Goal: Transaction & Acquisition: Register for event/course

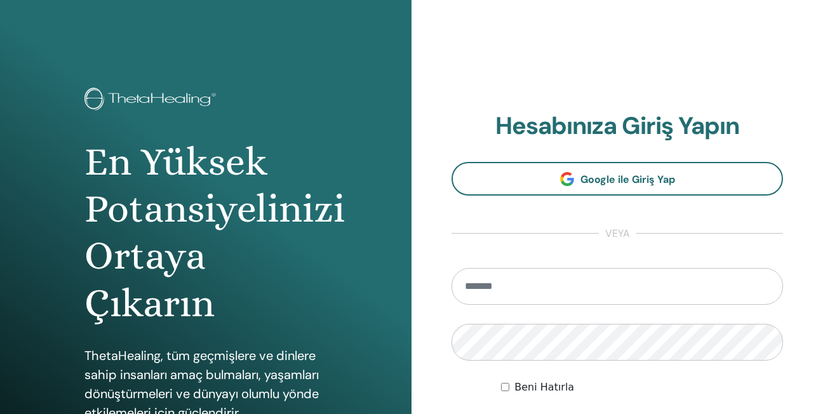
scroll to position [63, 0]
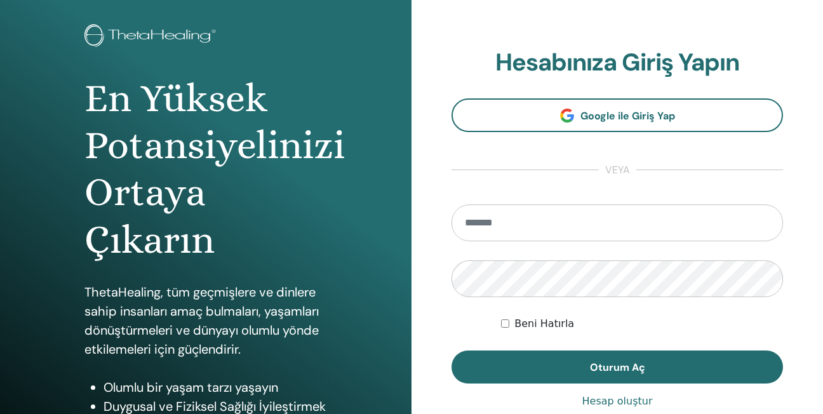
click at [481, 231] on input "email" at bounding box center [616, 222] width 331 height 37
click at [561, 219] on input "**********" at bounding box center [616, 222] width 331 height 37
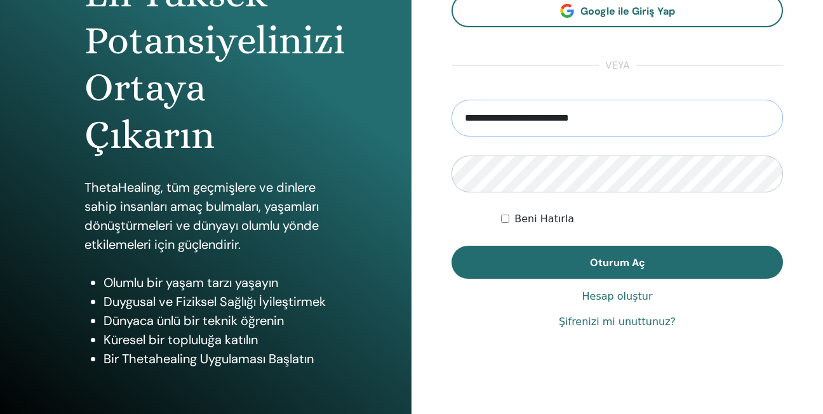
scroll to position [190, 0]
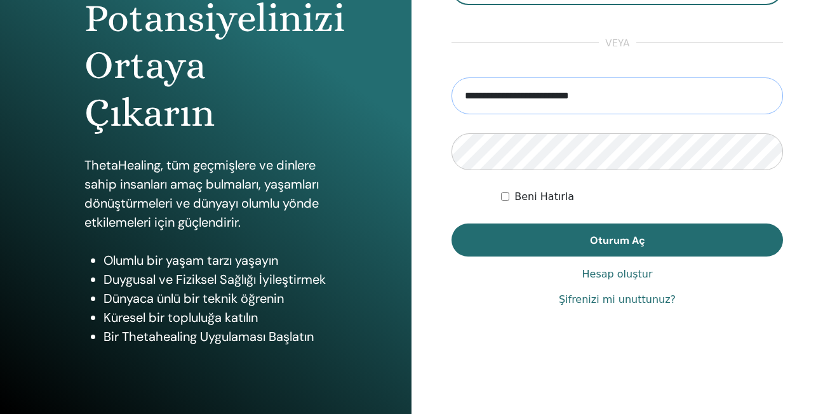
type input "**********"
click at [587, 295] on link "Şifrenizi mi unuttunuz?" at bounding box center [617, 299] width 117 height 15
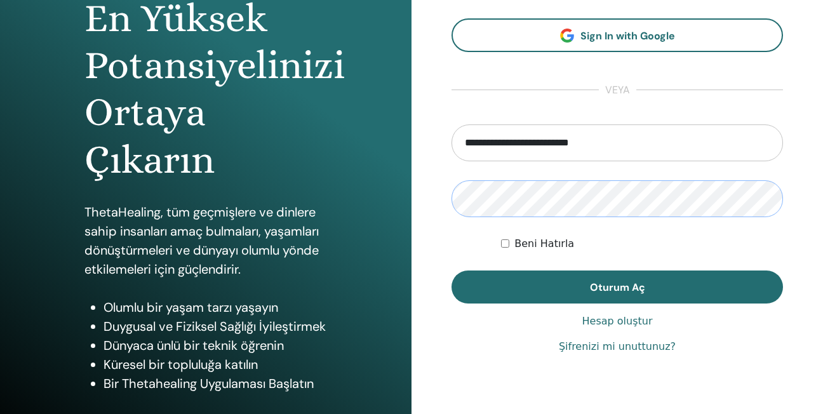
scroll to position [63, 0]
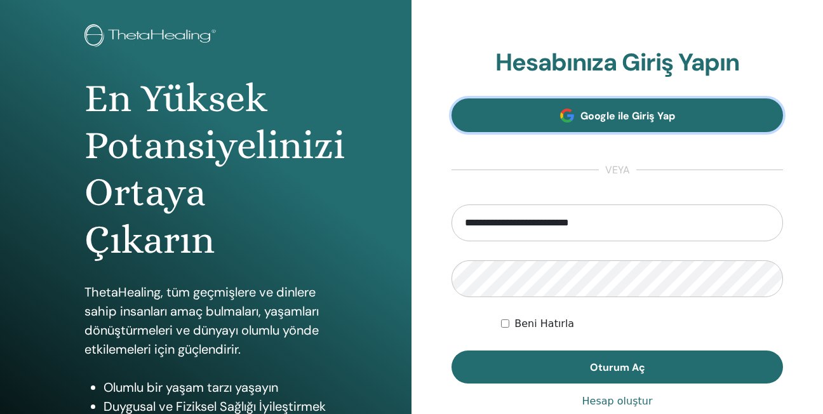
click at [609, 114] on span "Google ile Giriş Yap" at bounding box center [627, 115] width 95 height 13
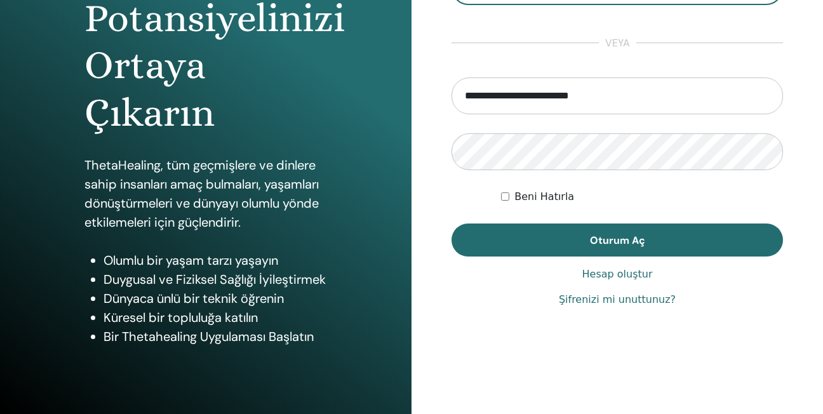
scroll to position [196, 0]
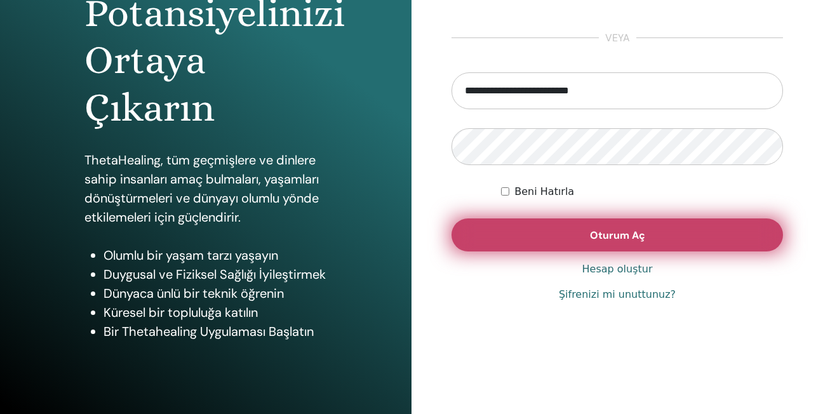
click at [628, 235] on span "Oturum Aç" at bounding box center [617, 235] width 55 height 13
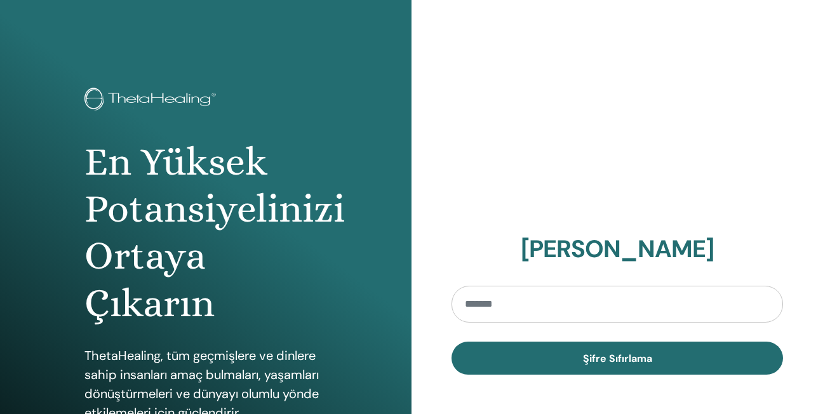
click at [495, 297] on input "email" at bounding box center [616, 304] width 331 height 37
click at [479, 304] on input "email" at bounding box center [616, 304] width 331 height 37
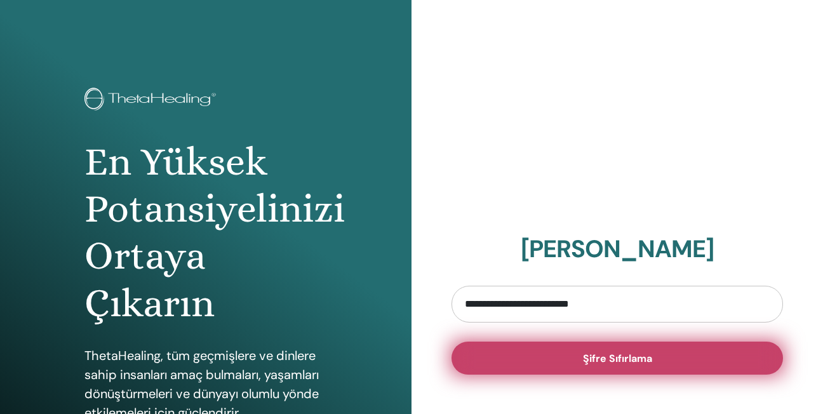
type input "**********"
click at [596, 352] on span "Şifre Sıfırlama" at bounding box center [617, 358] width 69 height 13
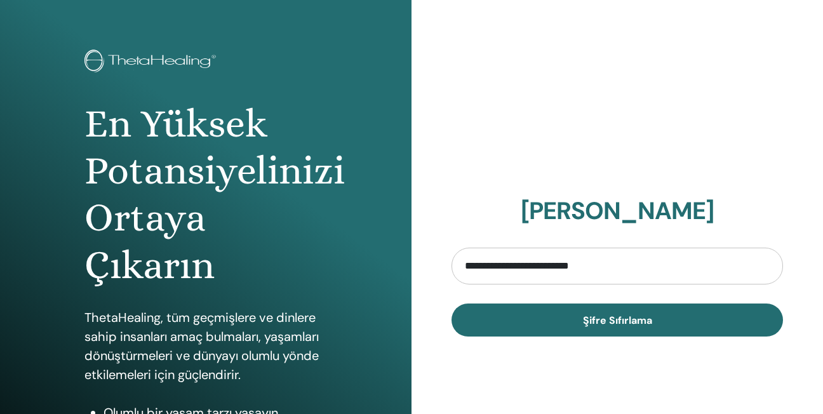
scroll to position [127, 0]
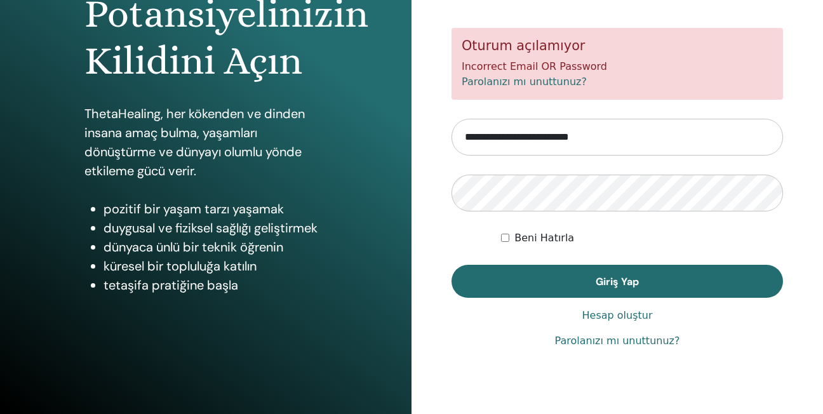
scroll to position [196, 0]
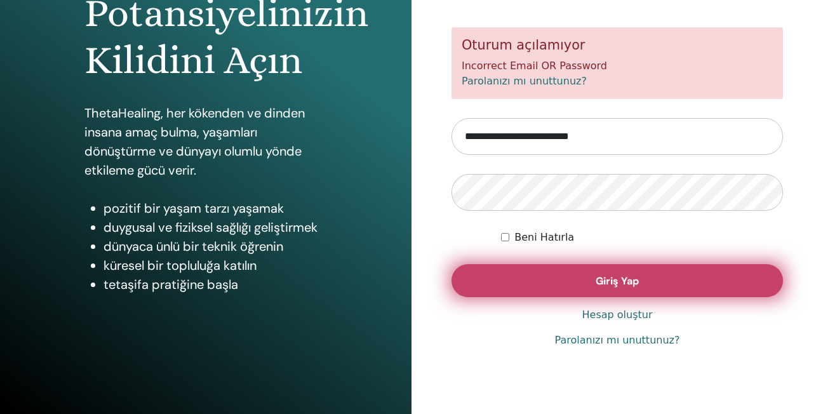
click at [598, 281] on span "Giriş Yap" at bounding box center [617, 280] width 43 height 13
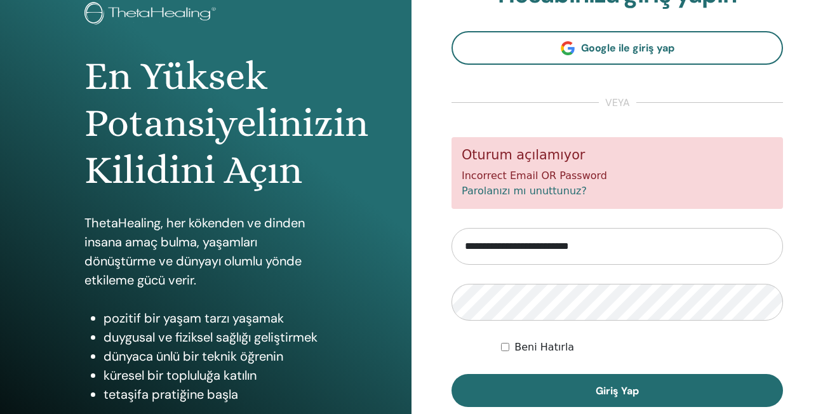
scroll to position [63, 0]
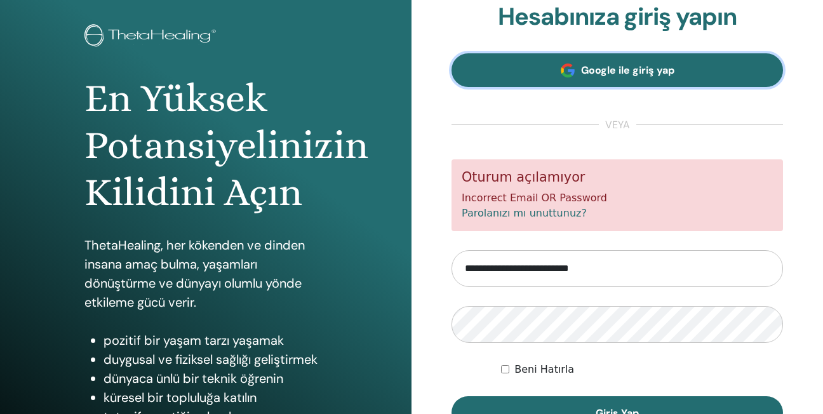
click at [614, 68] on span "Google ile giriş yap" at bounding box center [627, 69] width 93 height 13
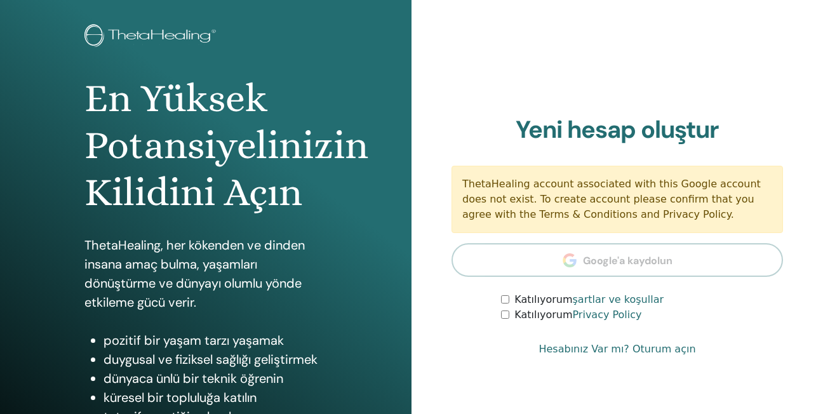
scroll to position [127, 0]
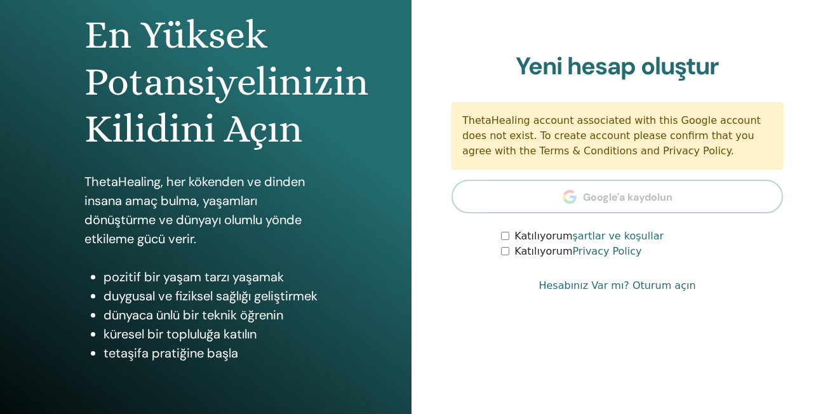
click at [614, 191] on section "Yeni hesap oluştur ThetaHealing account associated with this Google account doe…" at bounding box center [616, 156] width 331 height 208
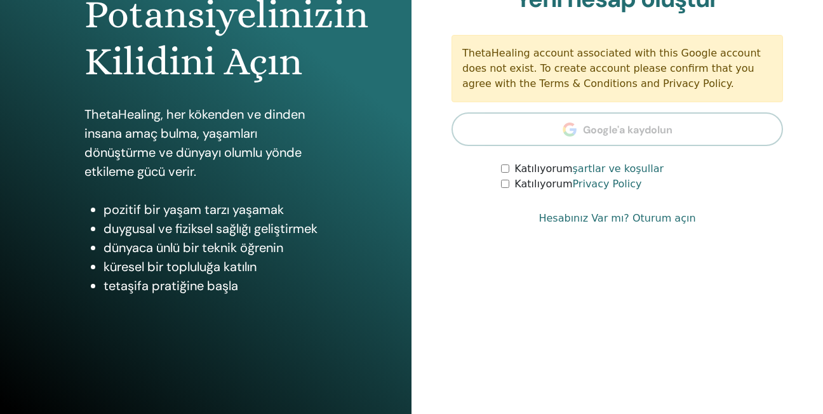
scroll to position [196, 0]
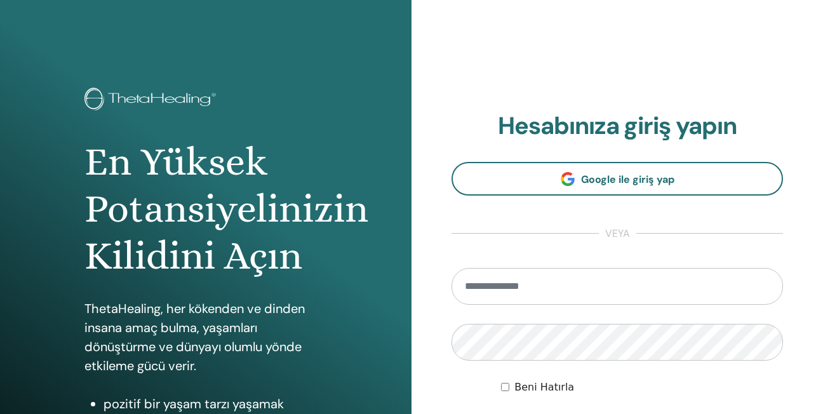
click at [523, 288] on input "email" at bounding box center [616, 286] width 331 height 37
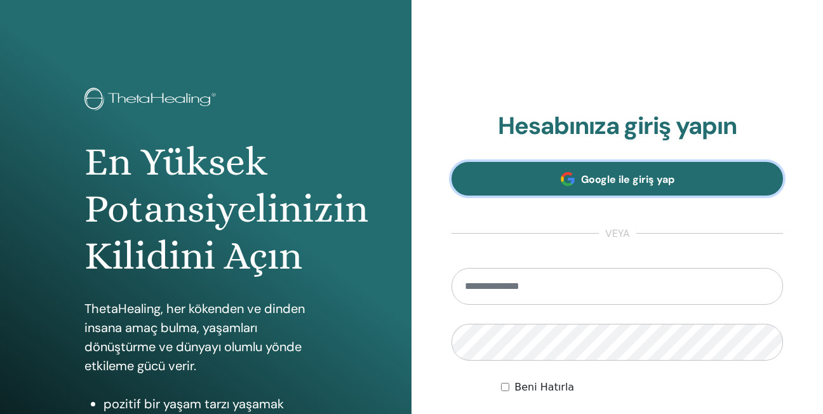
click at [608, 178] on span "Google ile giriş yap" at bounding box center [627, 179] width 93 height 13
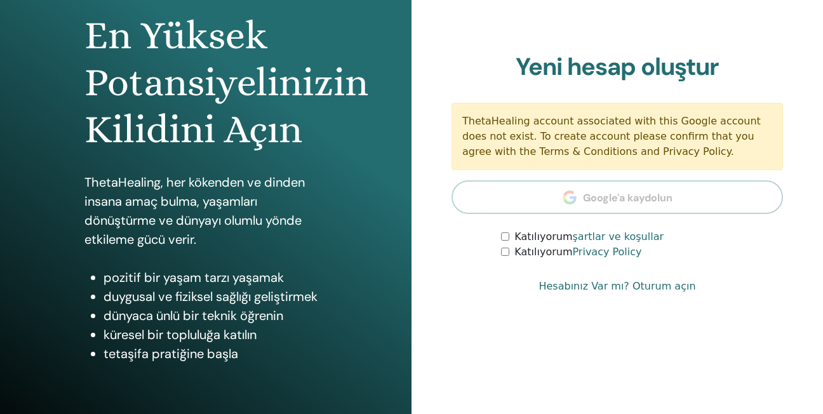
scroll to position [127, 0]
click at [607, 284] on link "Hesabınız Var mı? Oturum açın" at bounding box center [616, 285] width 157 height 15
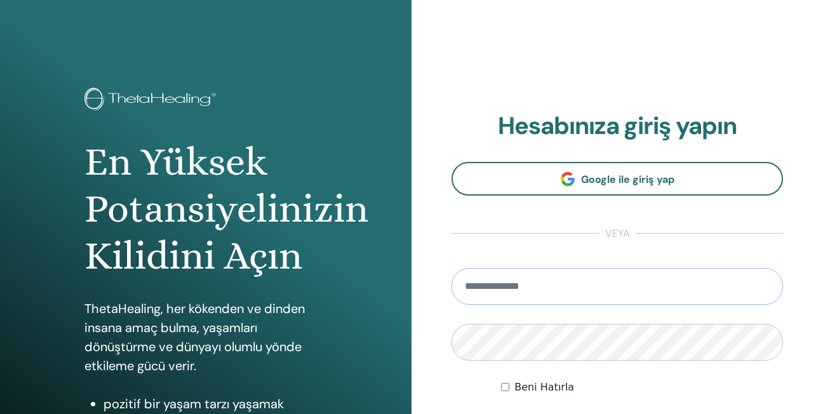
click at [467, 293] on input "email" at bounding box center [616, 286] width 331 height 37
type input "**********"
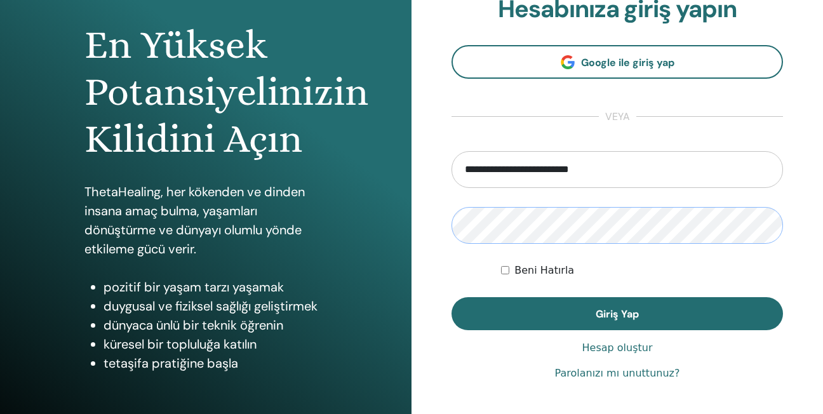
scroll to position [127, 0]
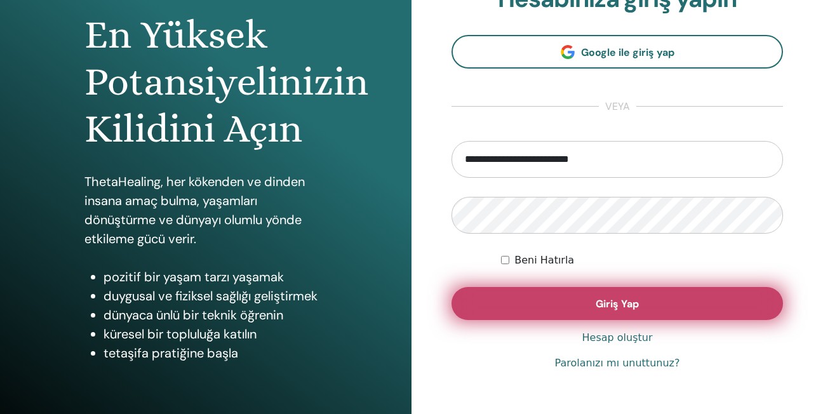
click at [608, 300] on span "Giriş Yap" at bounding box center [617, 303] width 43 height 13
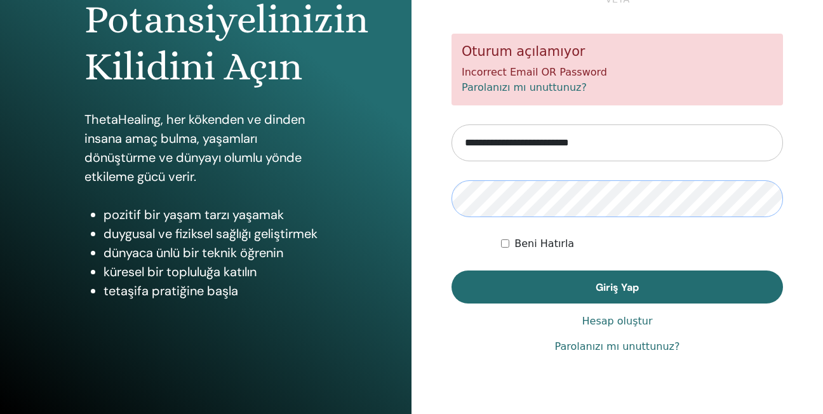
scroll to position [190, 0]
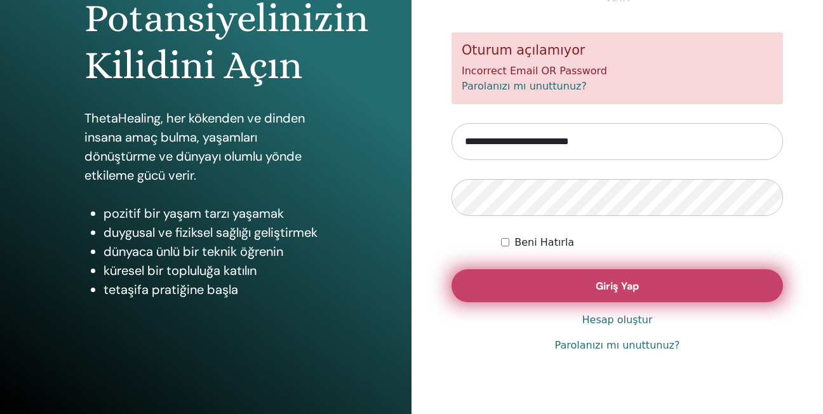
click at [617, 281] on span "Giriş Yap" at bounding box center [617, 285] width 43 height 13
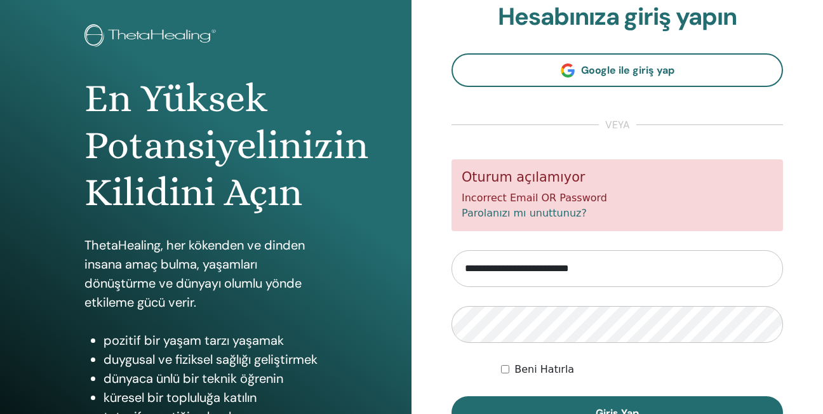
scroll to position [190, 0]
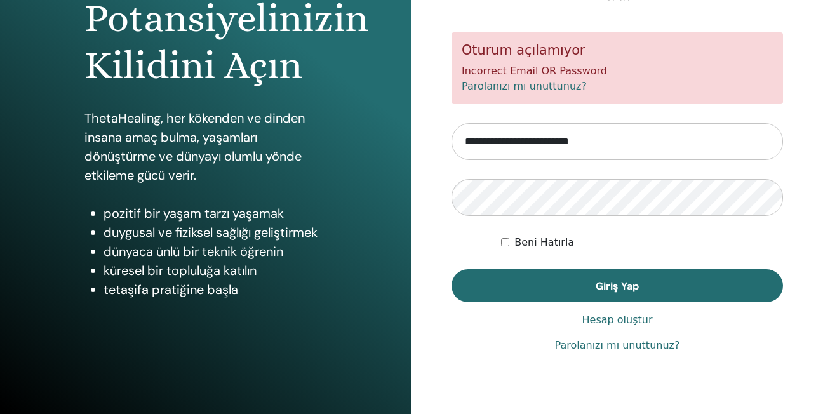
click at [632, 321] on link "Hesap oluştur" at bounding box center [617, 319] width 70 height 15
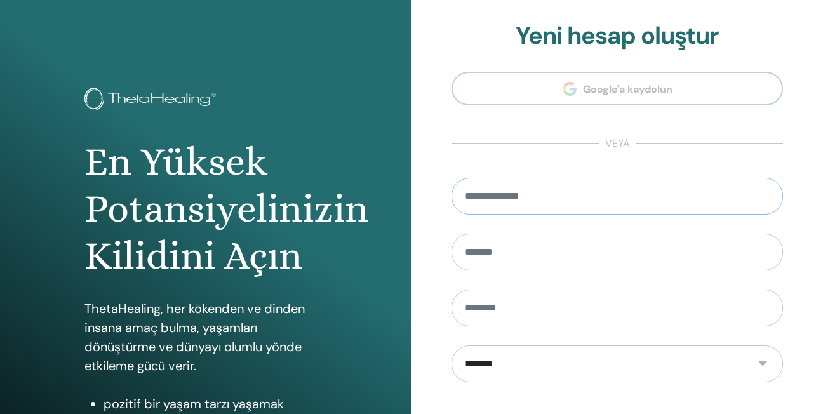
click at [574, 195] on input "email" at bounding box center [616, 196] width 331 height 37
type input "**********"
click at [484, 251] on input "text" at bounding box center [616, 252] width 331 height 37
type input "*"
type input "*******"
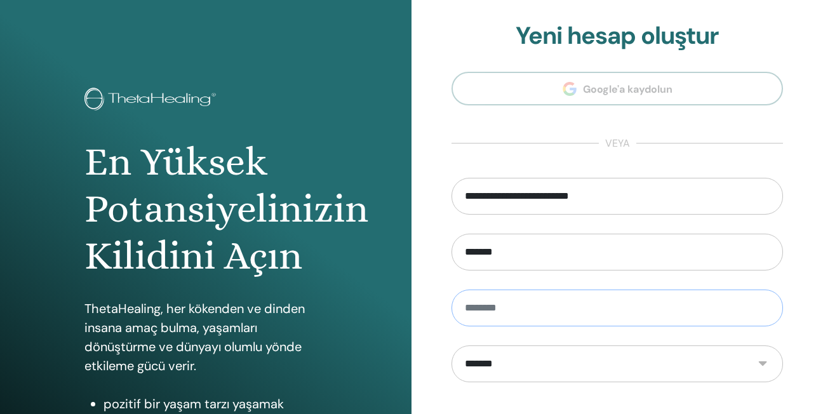
click at [535, 323] on input "text" at bounding box center [616, 308] width 331 height 37
type input "*"
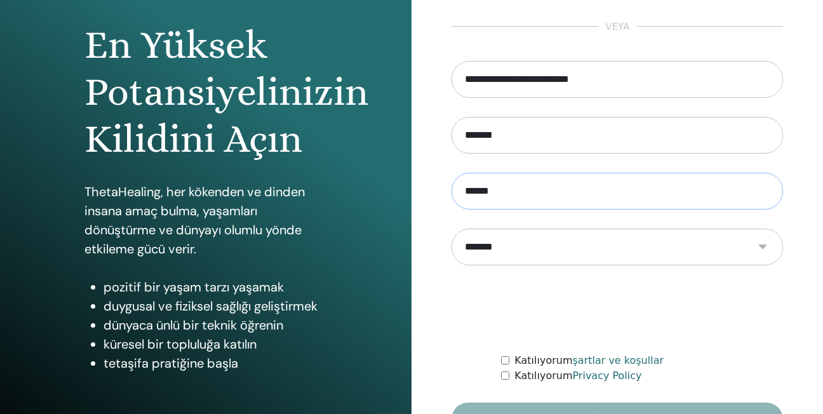
scroll to position [127, 0]
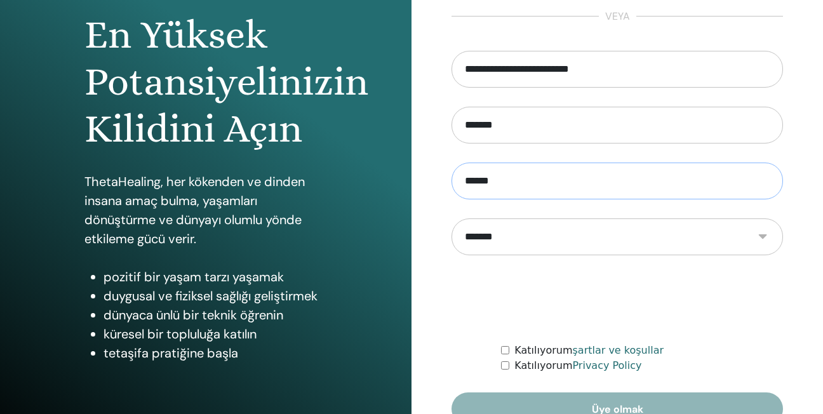
type input "******"
click at [507, 344] on div "Katılıyorum şartlar ve koşullar" at bounding box center [642, 350] width 282 height 15
click at [505, 372] on div "Katılıyorum Privacy Policy" at bounding box center [642, 365] width 282 height 15
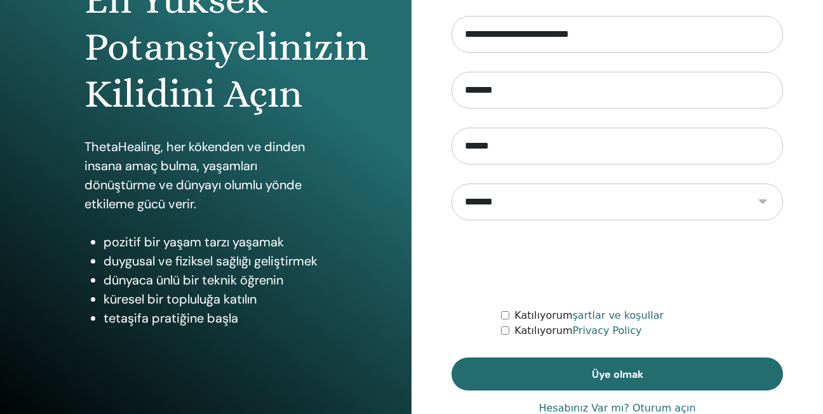
scroll to position [196, 0]
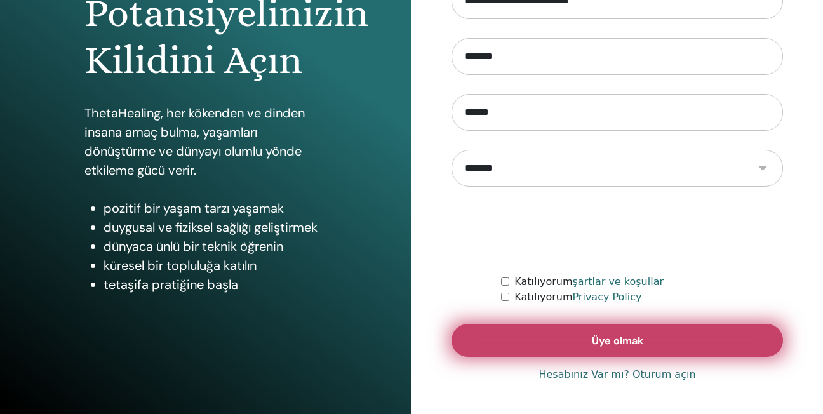
click at [683, 341] on button "Üye olmak" at bounding box center [616, 340] width 331 height 33
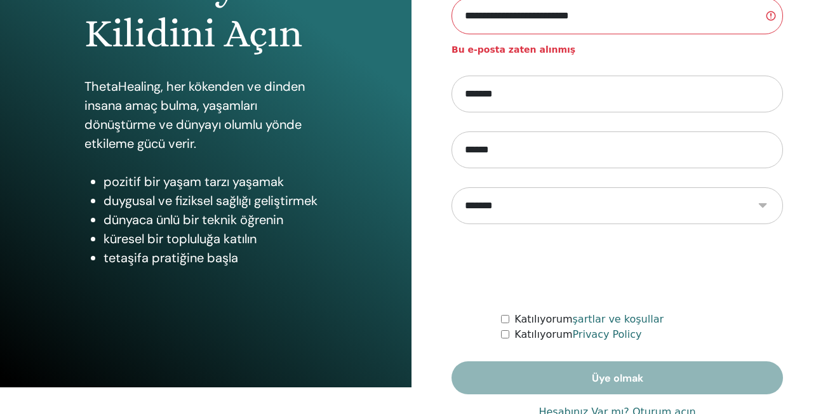
scroll to position [238, 0]
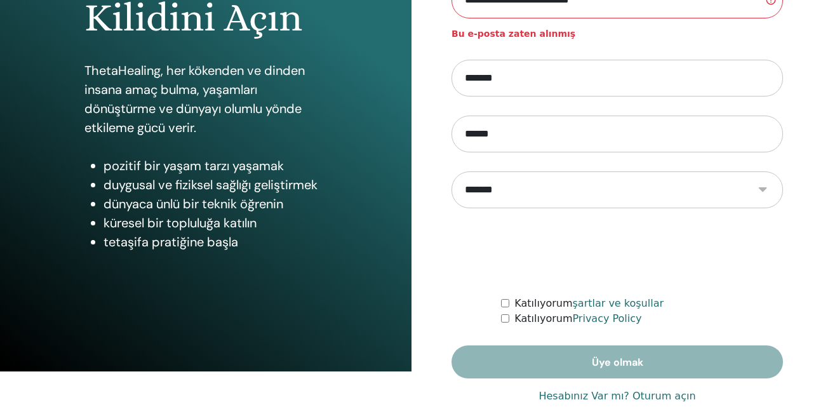
click at [671, 399] on link "Hesabınız Var mı? Oturum açın" at bounding box center [616, 396] width 157 height 15
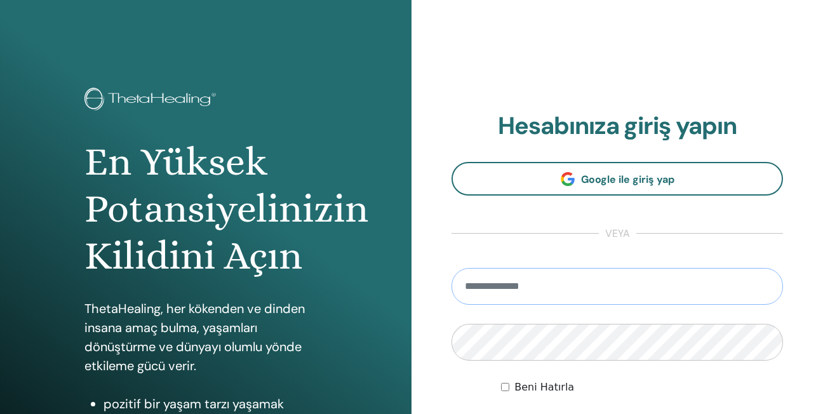
click at [562, 298] on input "email" at bounding box center [616, 286] width 331 height 37
click at [597, 225] on section "Hesabınıza giriş yapın Google ile giriş yap veya Beni Hatırla Giriş Yap" at bounding box center [616, 280] width 331 height 336
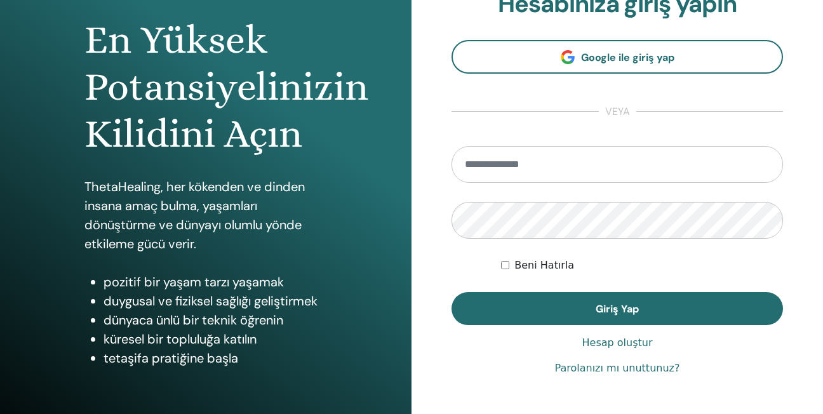
scroll to position [127, 0]
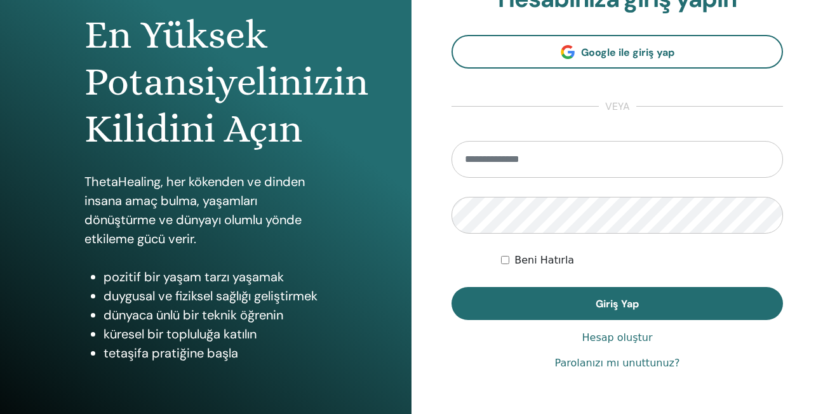
click at [642, 363] on link "Parolanızı mı unuttunuz?" at bounding box center [617, 363] width 125 height 15
click at [666, 178] on input "email" at bounding box center [616, 159] width 331 height 37
type input "**********"
click at [530, 236] on form "**********" at bounding box center [616, 230] width 331 height 179
click at [622, 187] on form "**********" at bounding box center [616, 230] width 331 height 179
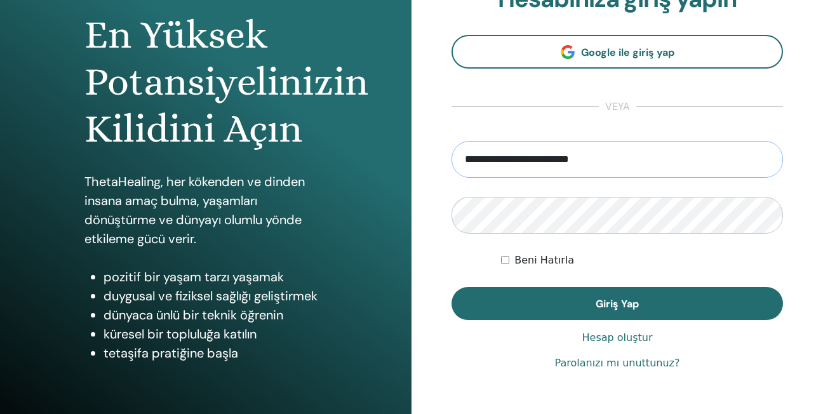
click at [631, 164] on input "**********" at bounding box center [616, 159] width 331 height 37
click at [622, 164] on input "**********" at bounding box center [616, 159] width 331 height 37
drag, startPoint x: 697, startPoint y: 163, endPoint x: 684, endPoint y: 163, distance: 13.3
click at [697, 163] on input "**********" at bounding box center [616, 159] width 331 height 37
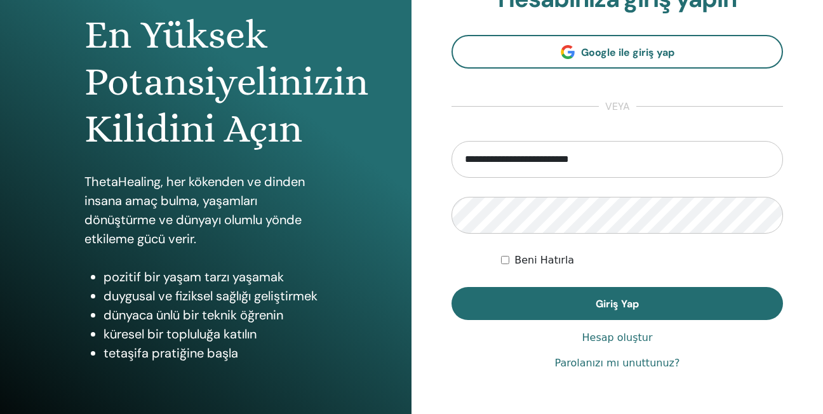
click at [568, 286] on form "**********" at bounding box center [616, 230] width 331 height 179
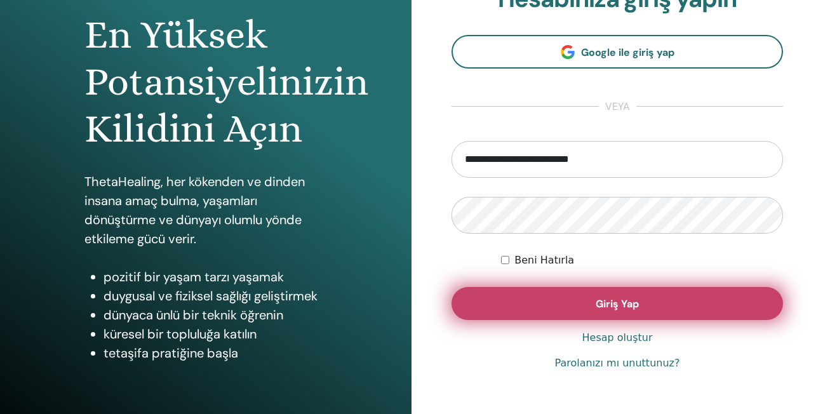
click at [570, 303] on button "Giriş Yap" at bounding box center [616, 303] width 331 height 33
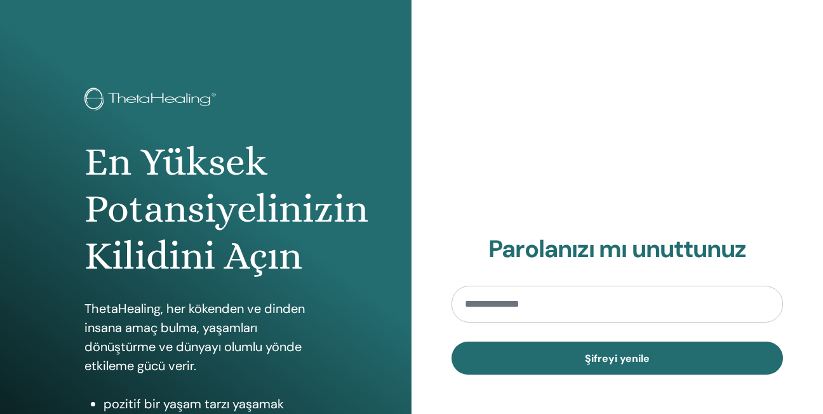
click at [520, 292] on input "email" at bounding box center [616, 304] width 331 height 37
click at [325, 222] on h1 "En Yüksek Potansiyelinizin Kilidini Açın" at bounding box center [205, 209] width 243 height 142
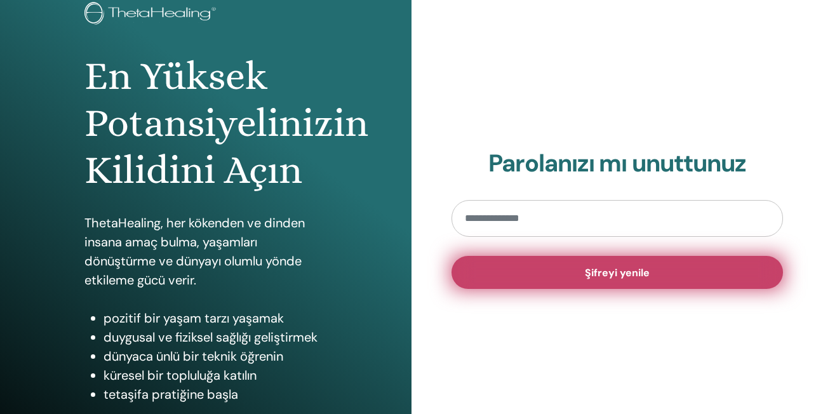
scroll to position [63, 0]
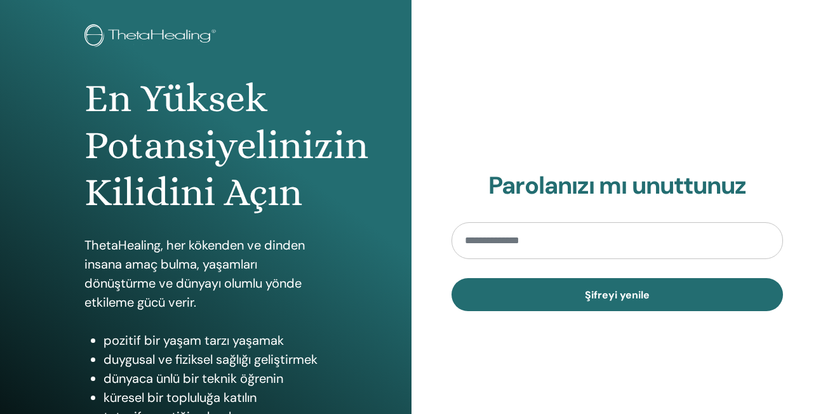
click at [523, 201] on section "Parolanızı mı unuttunuz Şifreyi yenile" at bounding box center [616, 241] width 331 height 140
drag, startPoint x: 523, startPoint y: 201, endPoint x: 526, endPoint y: 228, distance: 26.8
click at [526, 228] on input "email" at bounding box center [616, 240] width 331 height 37
type input "**********"
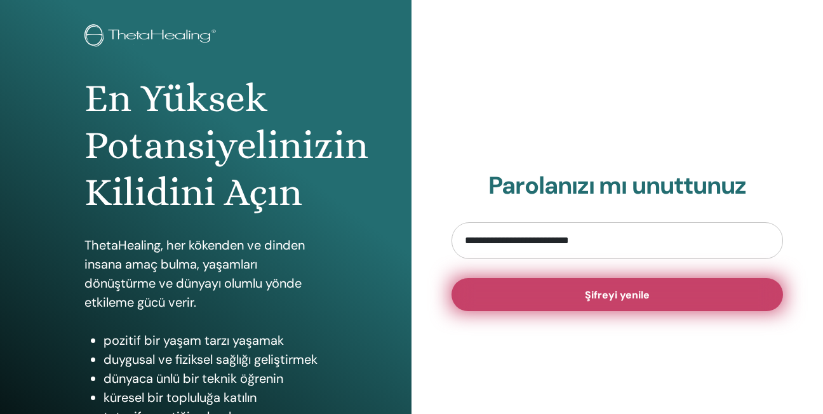
click at [617, 294] on span "Şifreyi yenile" at bounding box center [617, 294] width 65 height 13
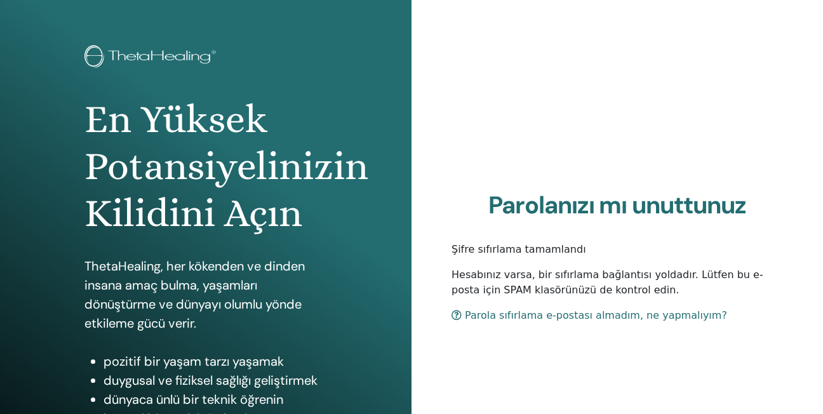
scroll to position [63, 0]
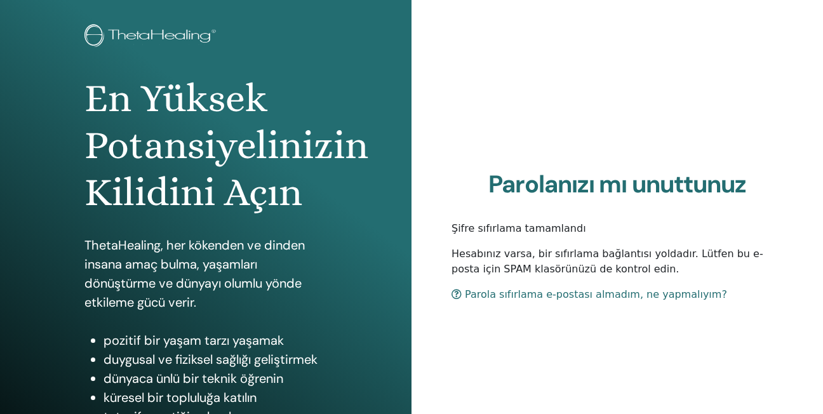
click at [523, 181] on h2 "Parolanızı mı unuttunuz" at bounding box center [616, 184] width 331 height 29
click at [497, 230] on p "Şifre sıfırlama tamamlandı" at bounding box center [616, 228] width 331 height 15
click at [537, 291] on link "Parola sıfırlama e-postası almadım, ne yapmalıyım?" at bounding box center [589, 294] width 276 height 12
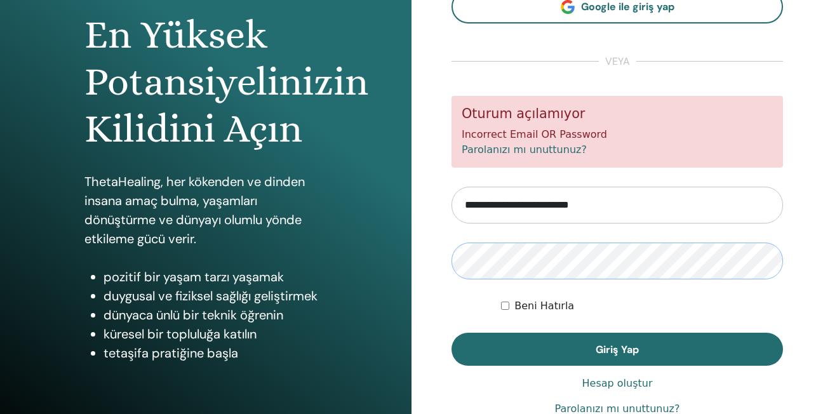
scroll to position [190, 0]
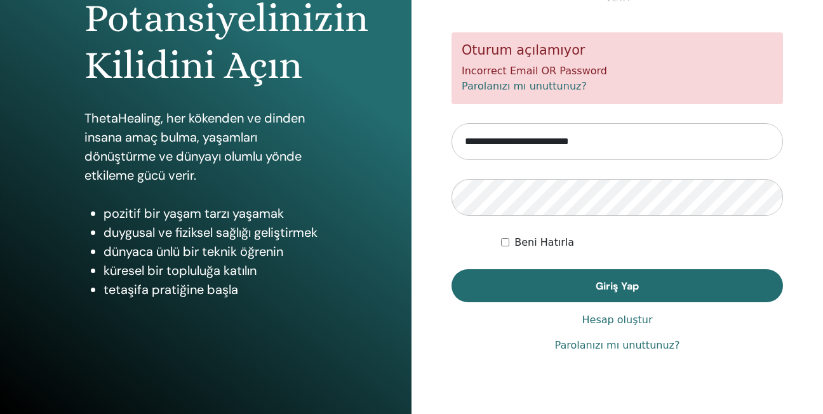
click at [621, 347] on link "Parolanızı mı unuttunuz?" at bounding box center [617, 345] width 125 height 15
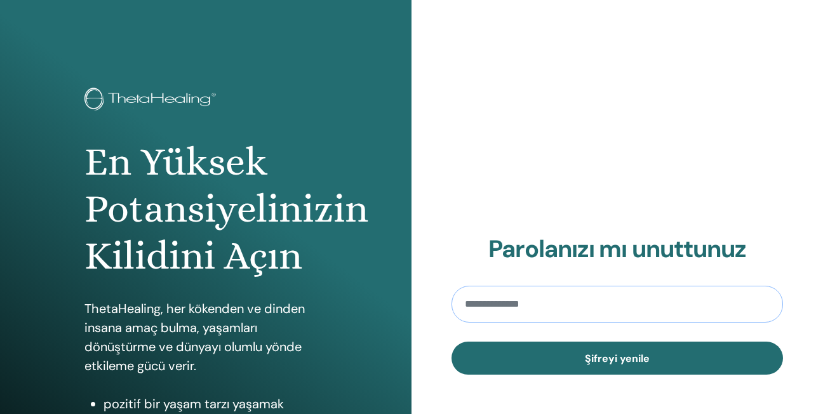
click at [530, 299] on input "email" at bounding box center [616, 304] width 331 height 37
type input "**********"
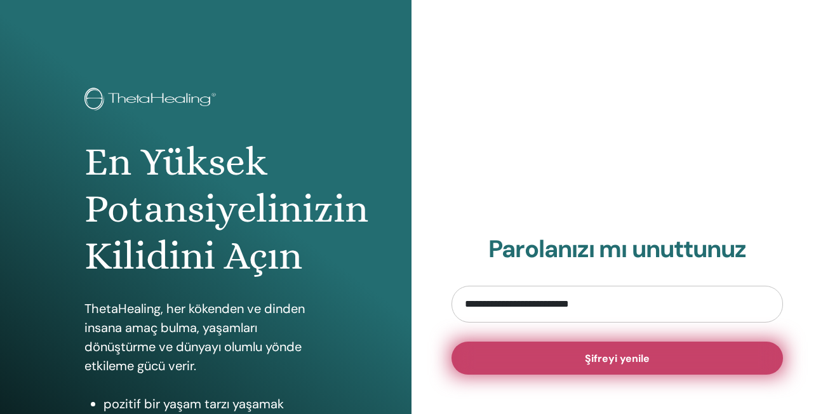
click at [580, 359] on button "Şifreyi yenile" at bounding box center [616, 358] width 331 height 33
click at [598, 373] on button "Şifreyi yenile" at bounding box center [616, 358] width 331 height 33
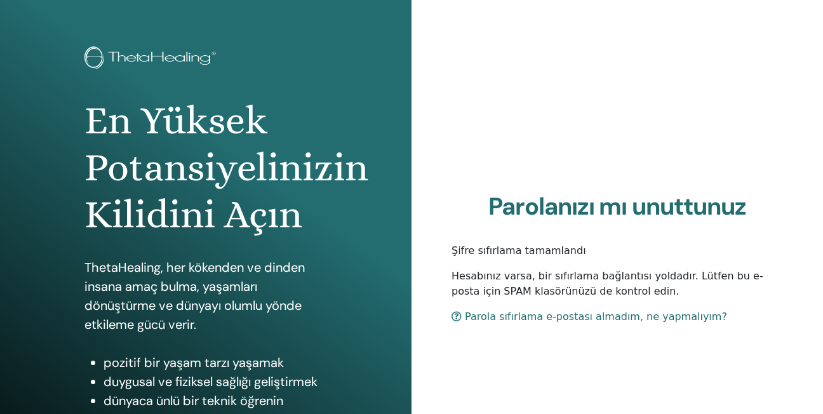
scroll to position [63, 0]
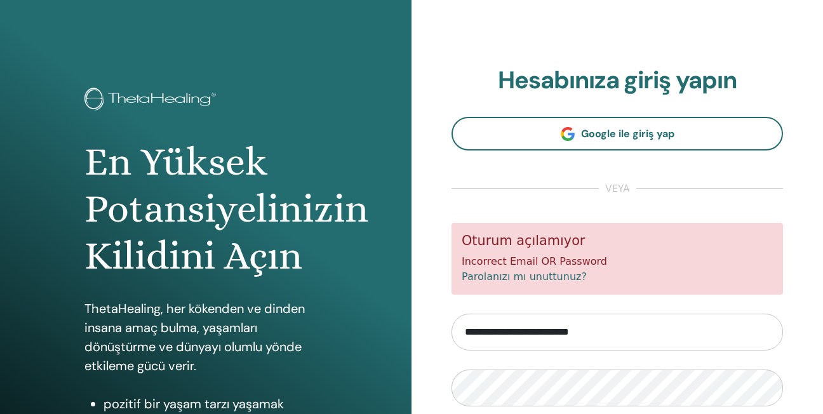
scroll to position [127, 0]
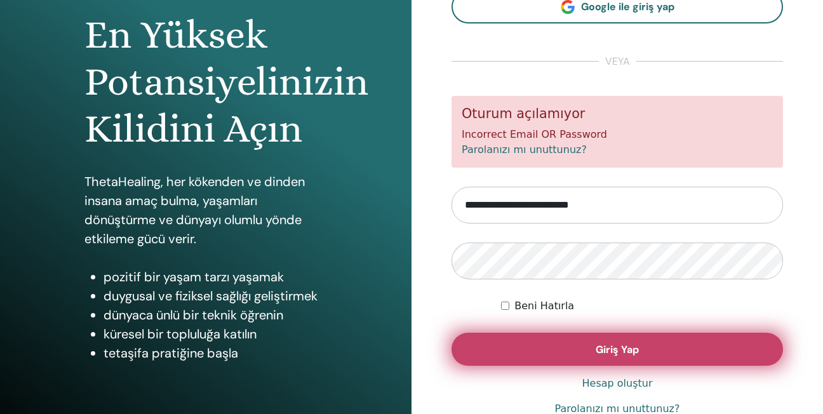
click at [602, 335] on button "Giriş Yap" at bounding box center [616, 349] width 331 height 33
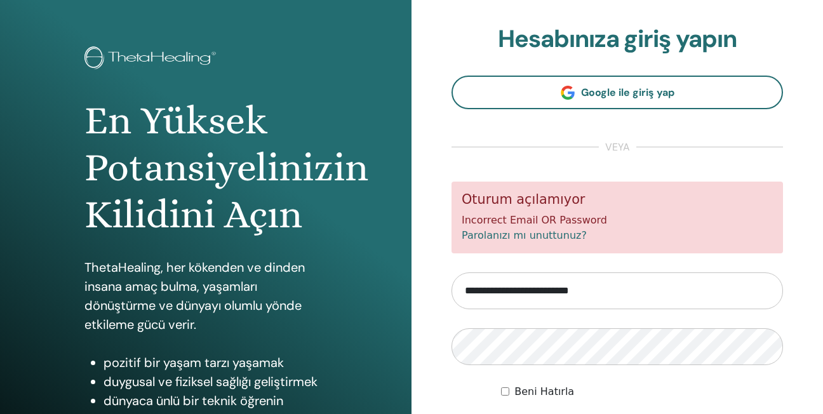
scroll to position [63, 0]
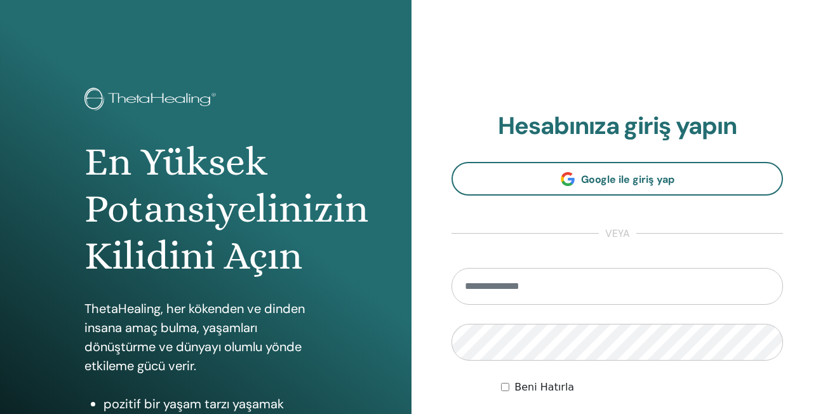
scroll to position [63, 0]
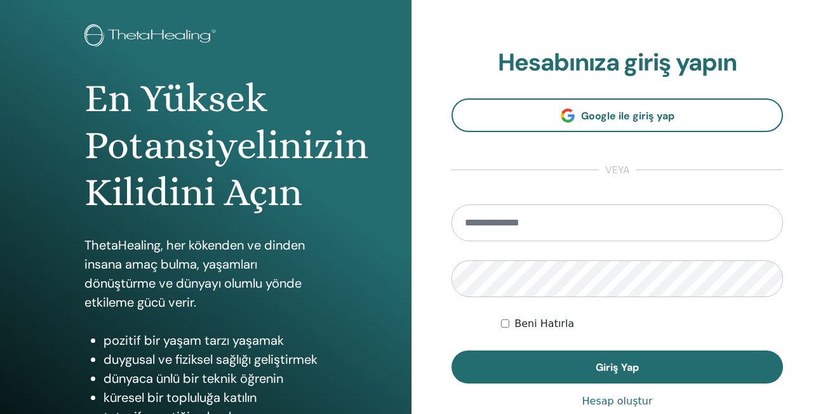
click at [498, 221] on input "email" at bounding box center [616, 222] width 331 height 37
type input "**********"
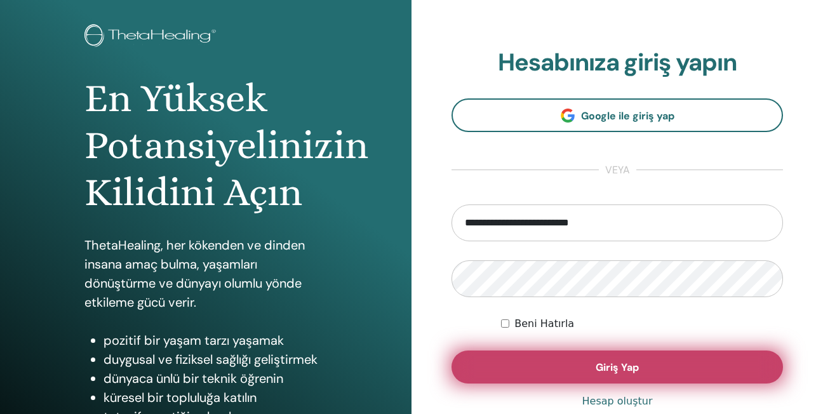
click at [580, 364] on button "Giriş Yap" at bounding box center [616, 367] width 331 height 33
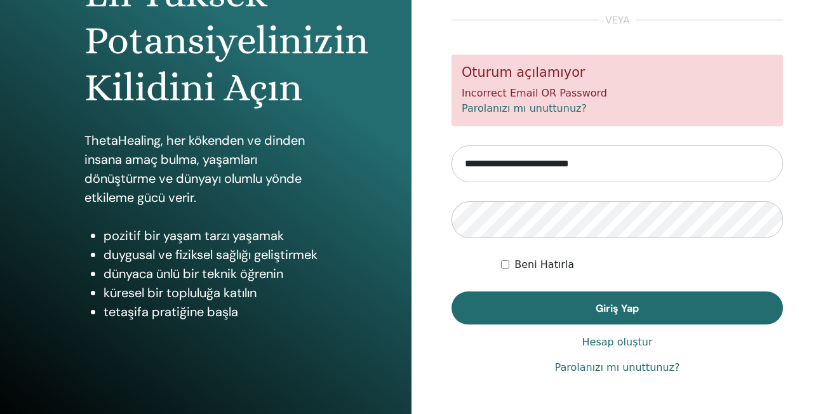
scroll to position [190, 0]
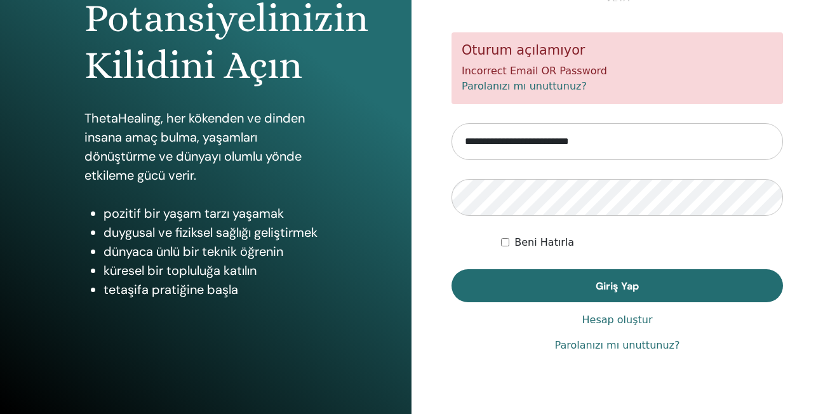
click at [618, 351] on link "Parolanızı mı unuttunuz?" at bounding box center [617, 345] width 125 height 15
click at [585, 164] on form "**********" at bounding box center [616, 167] width 331 height 270
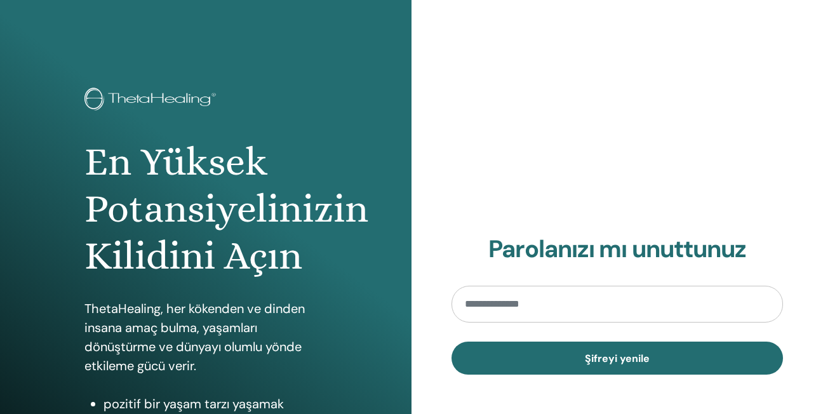
click at [571, 310] on input "email" at bounding box center [616, 304] width 331 height 37
type input "**********"
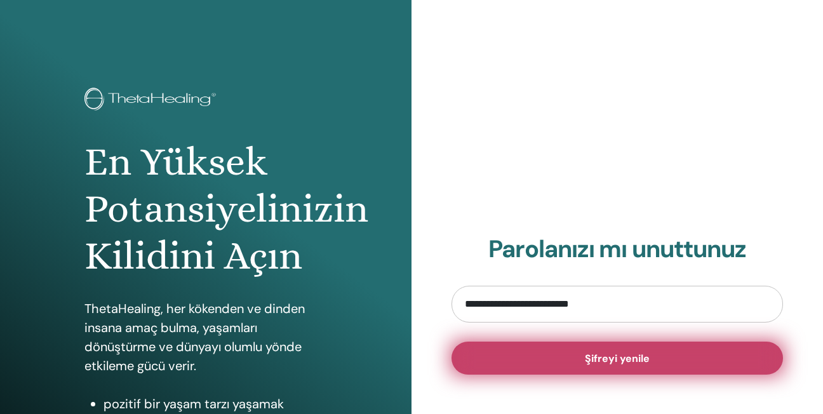
click at [578, 351] on button "Şifreyi yenile" at bounding box center [616, 358] width 331 height 33
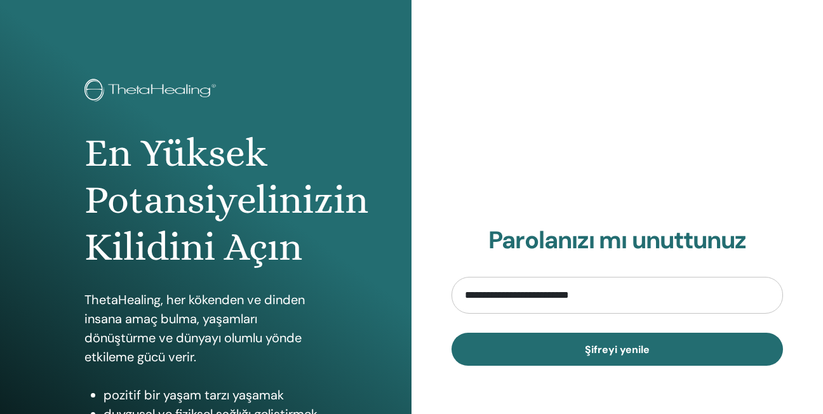
scroll to position [190, 0]
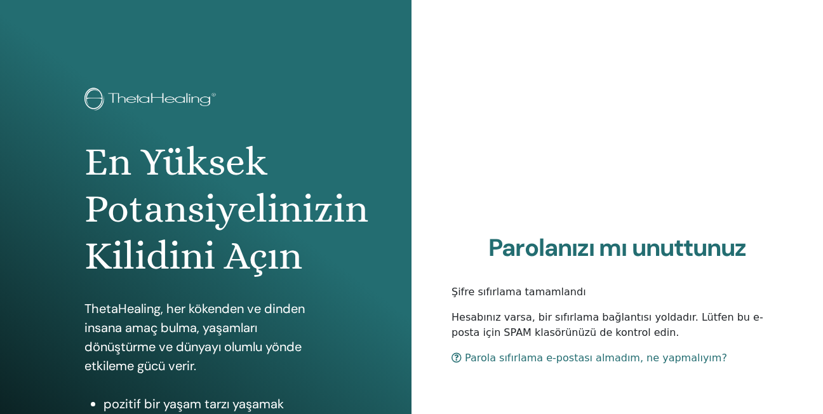
click at [259, 364] on p "ThetaHealing, her kökenden ve dinden insana amaç bulma, yaşamları dönüştürme ve…" at bounding box center [205, 337] width 243 height 76
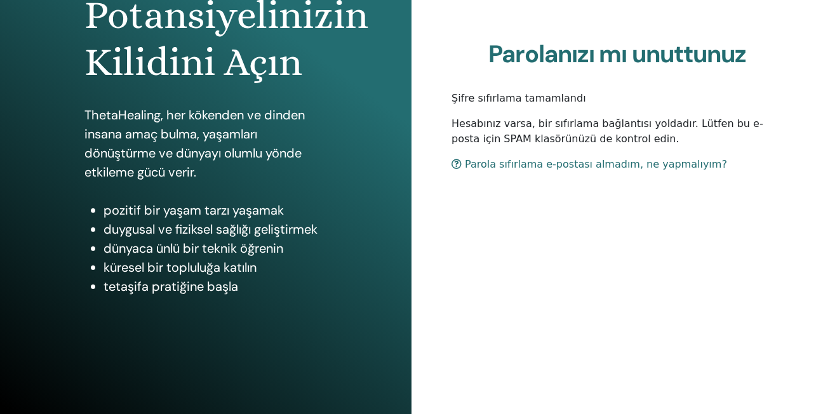
scroll to position [196, 0]
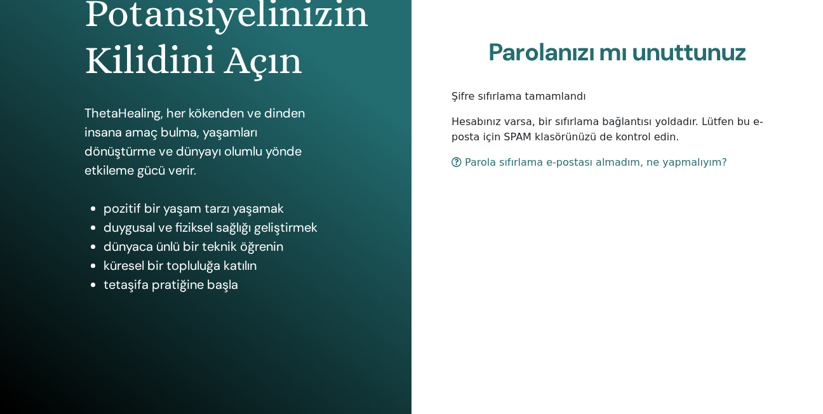
click at [542, 164] on link "Parola sıfırlama e-postası almadım, ne yapmalıyım?" at bounding box center [589, 162] width 276 height 12
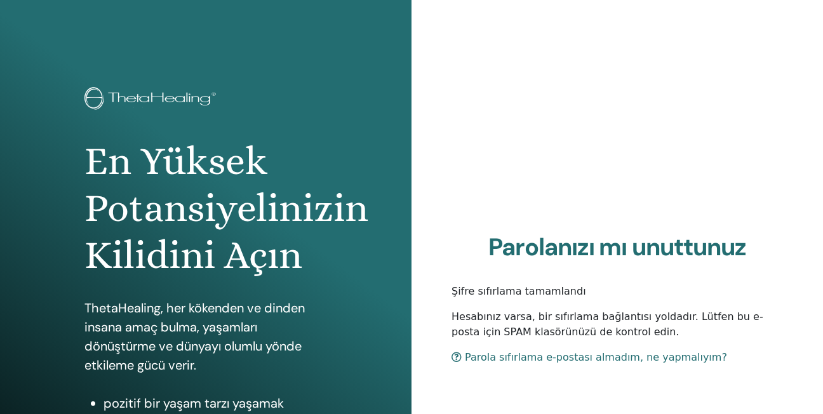
scroll to position [0, 0]
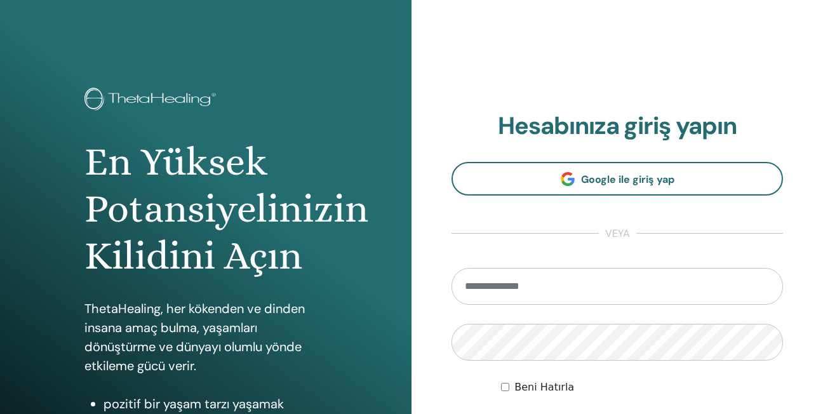
click at [615, 270] on input "email" at bounding box center [616, 286] width 331 height 37
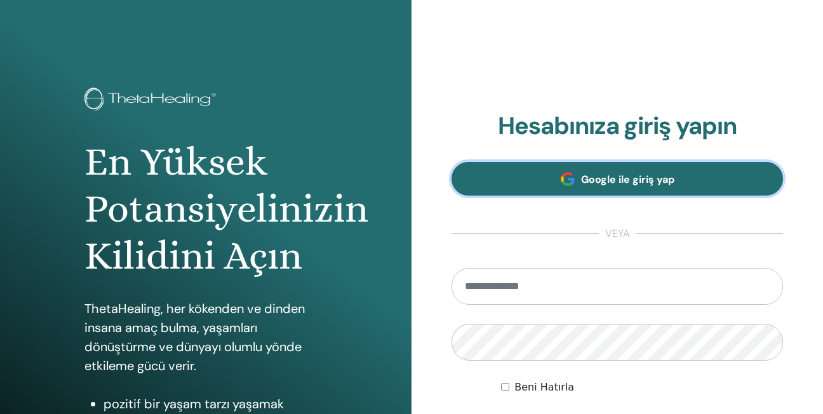
click at [615, 168] on link "Google ile giriş yap" at bounding box center [616, 179] width 331 height 34
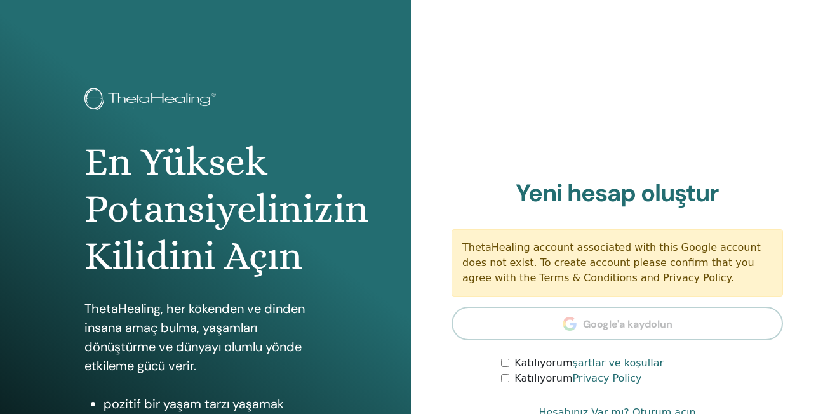
scroll to position [127, 0]
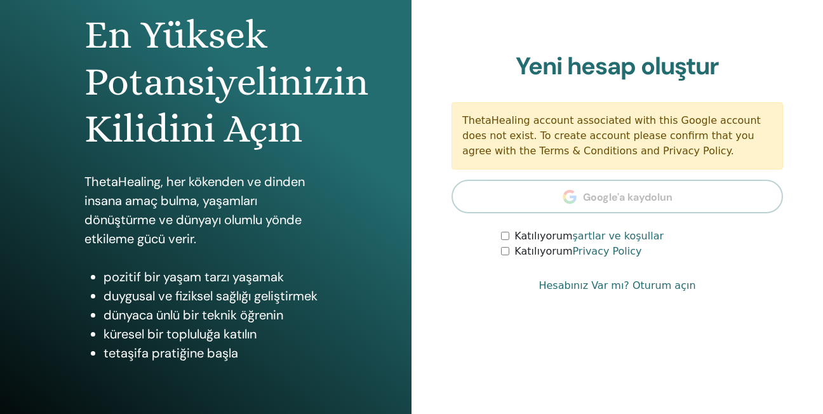
click at [626, 192] on section "Yeni hesap oluştur ThetaHealing account associated with this Google account doe…" at bounding box center [616, 156] width 331 height 208
click at [518, 232] on label "Katılıyorum şartlar ve koşullar" at bounding box center [588, 236] width 149 height 15
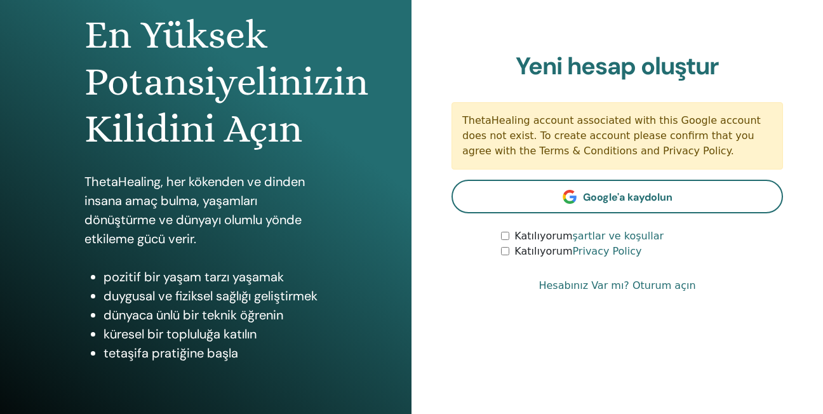
click at [631, 283] on link "Hesabınız Var mı? Oturum açın" at bounding box center [616, 285] width 157 height 15
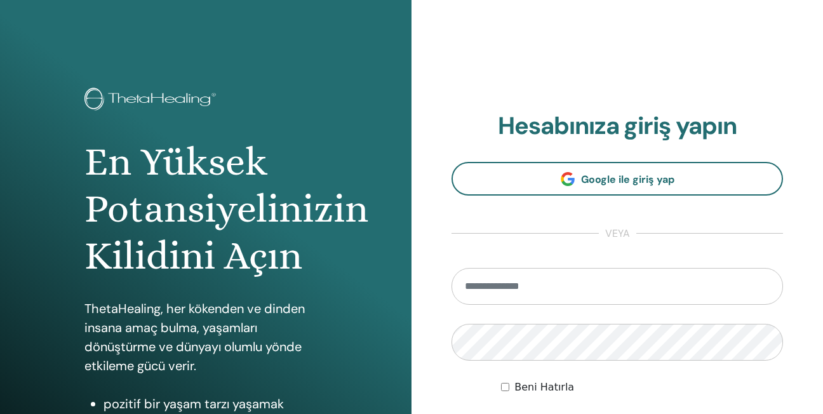
click at [529, 197] on section "Hesabınıza giriş yapın Google ile giriş yap veya Beni Hatırla Giriş Yap" at bounding box center [616, 280] width 331 height 336
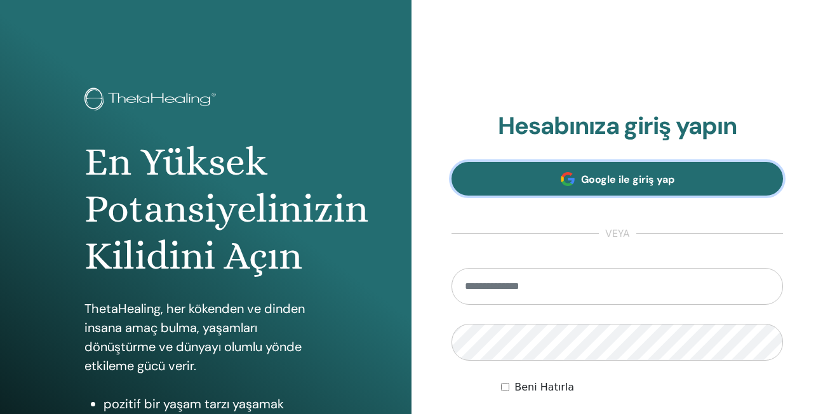
click at [556, 184] on link "Google ile giriş yap" at bounding box center [616, 179] width 331 height 34
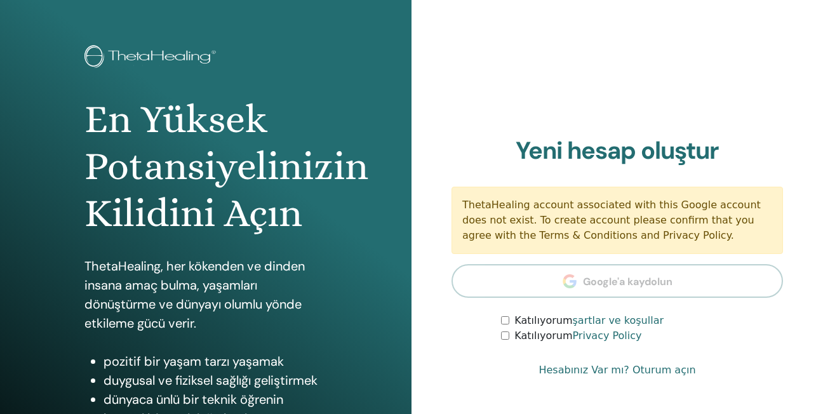
scroll to position [63, 0]
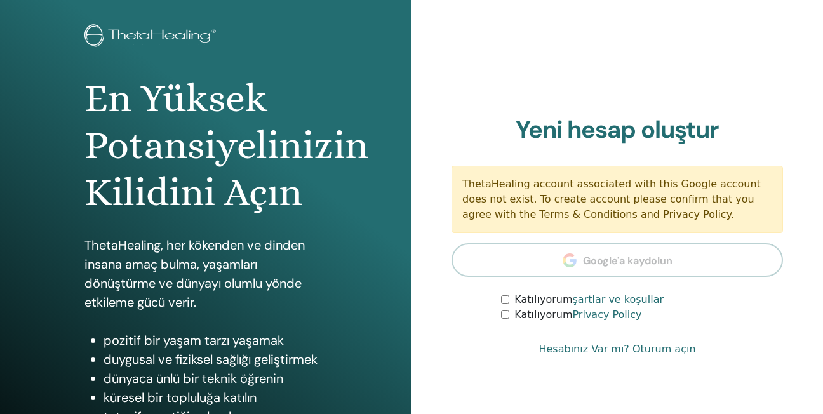
click at [510, 300] on div "Katılıyorum şartlar ve koşullar" at bounding box center [642, 299] width 282 height 15
click at [512, 291] on section "Yeni hesap oluştur ThetaHealing account associated with this Google account doe…" at bounding box center [616, 220] width 331 height 208
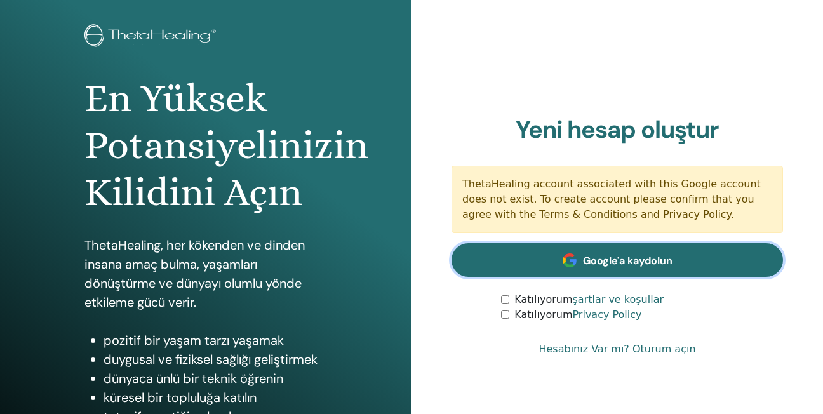
click at [591, 265] on span "Google'a kaydolun" at bounding box center [628, 260] width 90 height 13
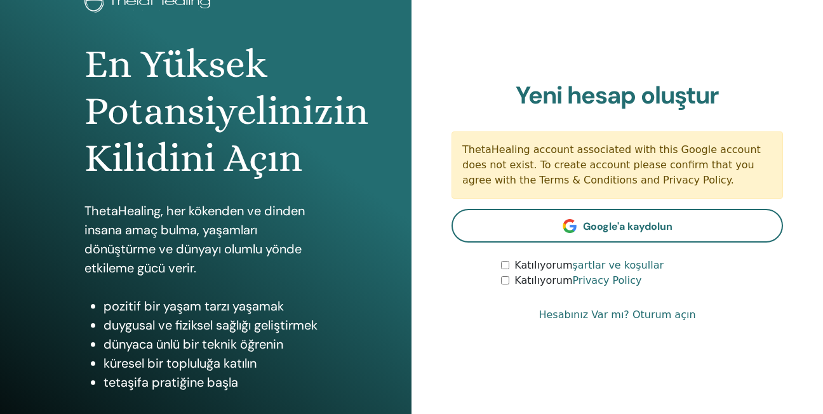
scroll to position [190, 0]
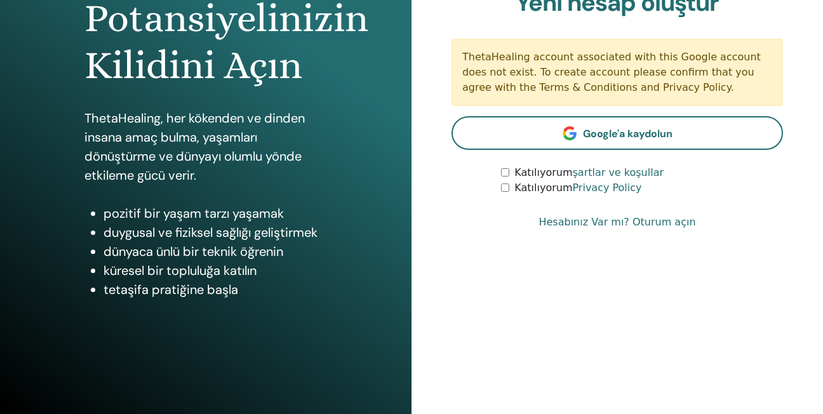
click at [610, 225] on link "Hesabınız Var mı? Oturum açın" at bounding box center [616, 222] width 157 height 15
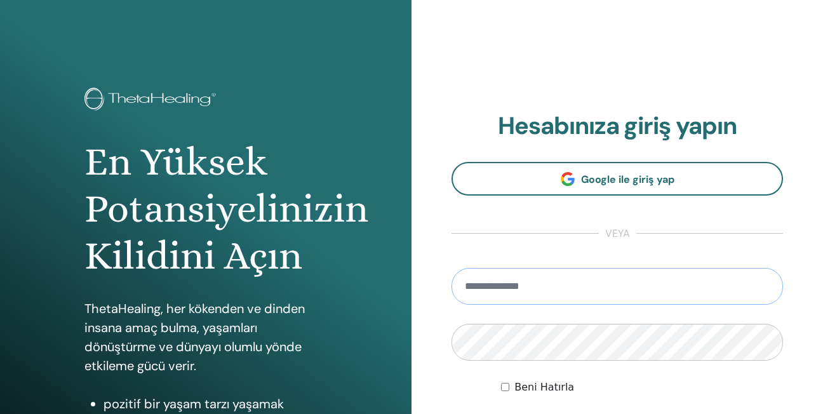
click at [523, 282] on input "email" at bounding box center [616, 286] width 331 height 37
type input "**********"
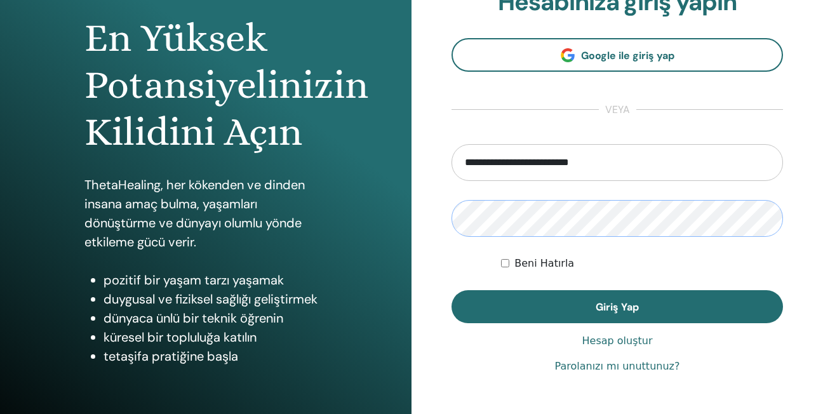
scroll to position [127, 0]
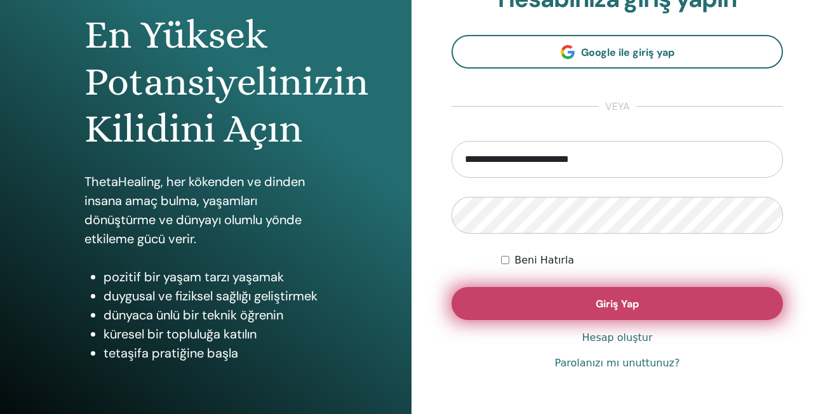
click at [584, 301] on button "Giriş Yap" at bounding box center [616, 303] width 331 height 33
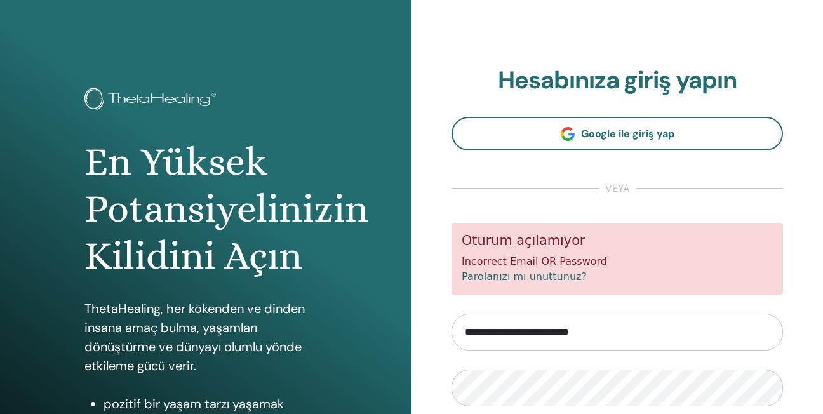
scroll to position [63, 0]
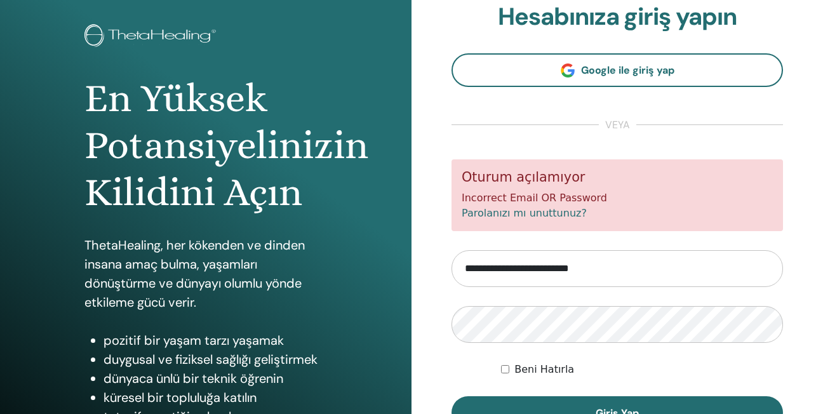
click at [624, 268] on input "**********" at bounding box center [616, 268] width 331 height 37
click at [796, 264] on div "**********" at bounding box center [616, 242] width 411 height 610
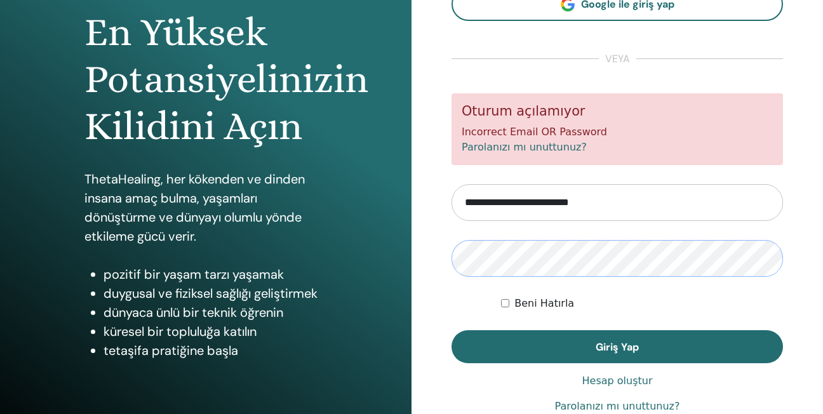
scroll to position [190, 0]
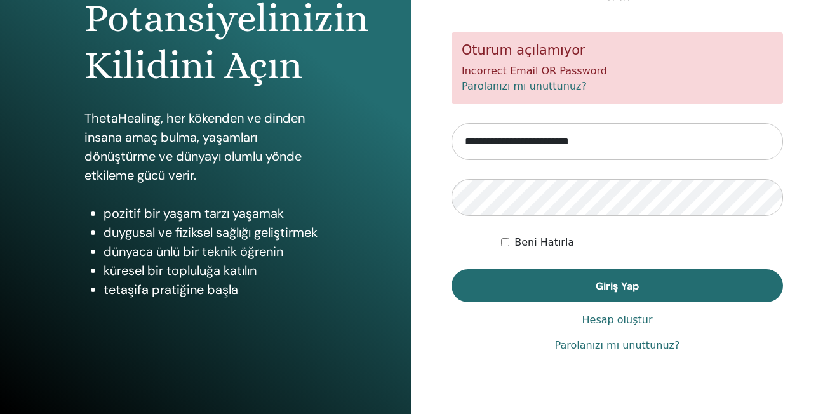
click at [634, 259] on form "**********" at bounding box center [616, 167] width 331 height 270
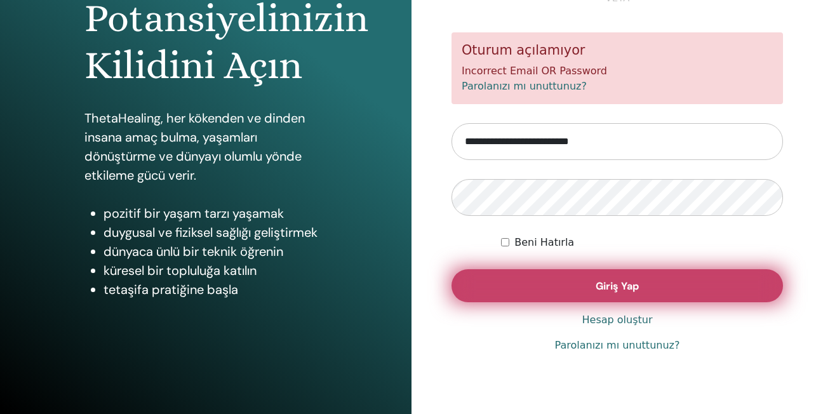
click at [622, 283] on span "Giriş Yap" at bounding box center [617, 285] width 43 height 13
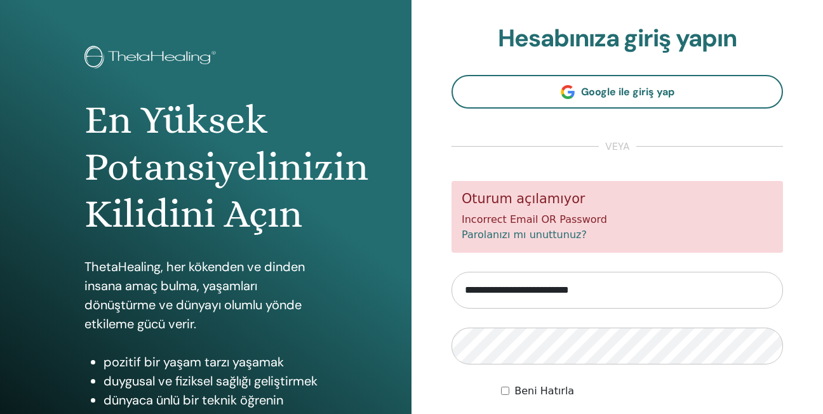
scroll to position [63, 0]
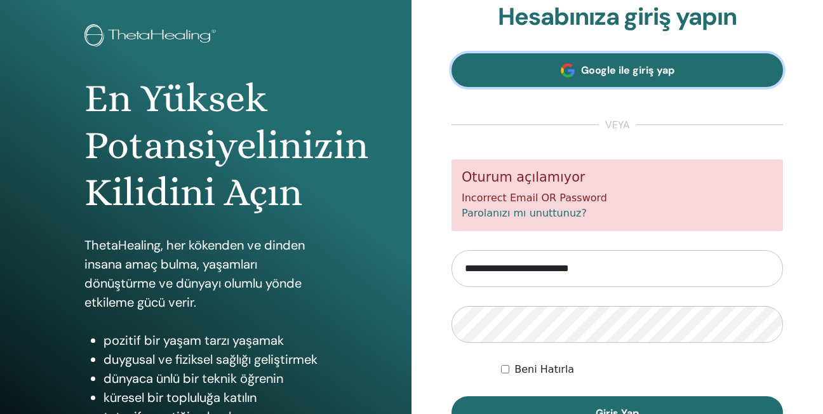
click at [602, 76] on span "Google ile giriş yap" at bounding box center [627, 69] width 93 height 13
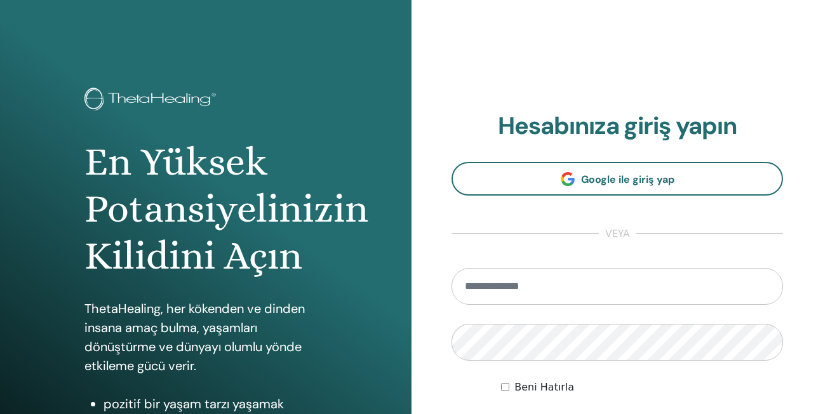
click at [472, 287] on input "email" at bounding box center [616, 286] width 331 height 37
type input "**********"
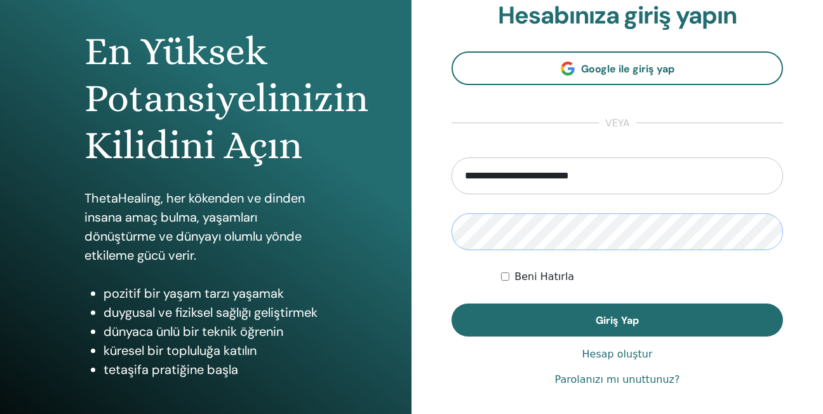
scroll to position [127, 0]
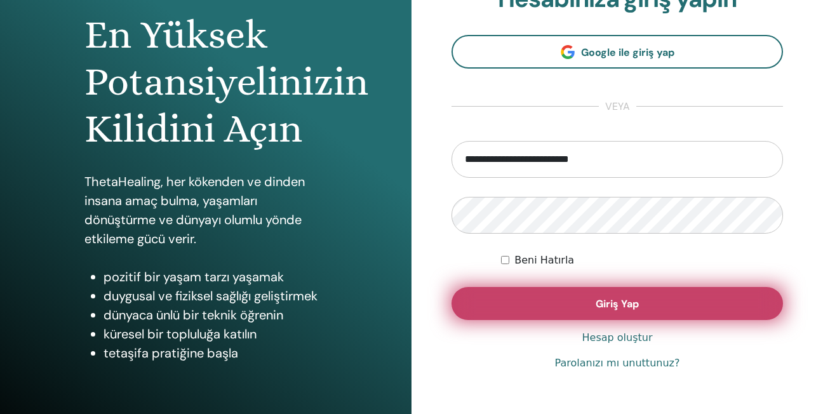
click at [611, 300] on span "Giriş Yap" at bounding box center [617, 303] width 43 height 13
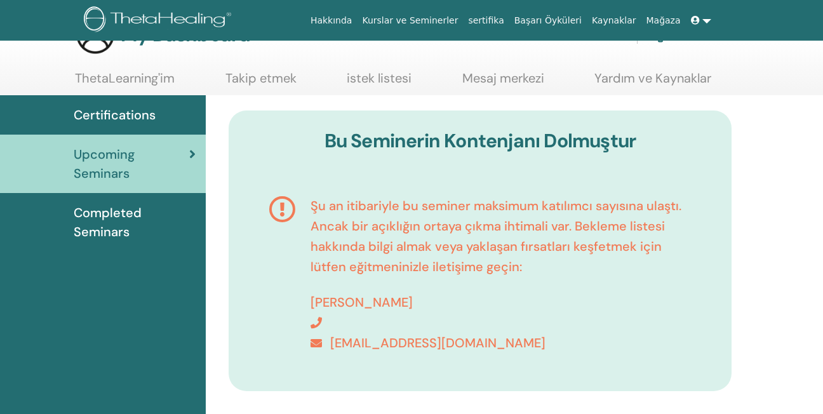
scroll to position [63, 0]
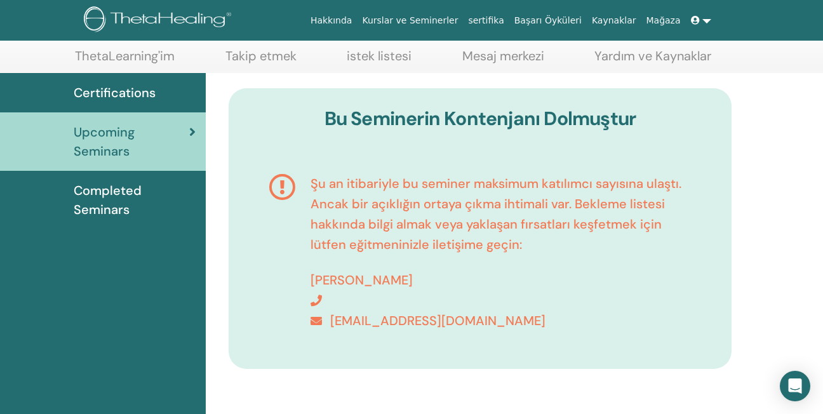
drag, startPoint x: 445, startPoint y: 2, endPoint x: 242, endPoint y: 213, distance: 293.3
click at [242, 213] on div "Bu Seminerin Kontenjanı Dolmuştur Şu an itibariyle bu seminer maksimum katılımc…" at bounding box center [480, 228] width 503 height 281
drag, startPoint x: 705, startPoint y: 4, endPoint x: 796, endPoint y: 95, distance: 128.0
click at [796, 95] on div "Bu Seminerin Kontenjanı Dolmuştur Şu an itibariyle bu seminer maksimum katılımc…" at bounding box center [514, 308] width 617 height 470
click at [796, 152] on div "Bu Seminerin Kontenjanı Dolmuştur Şu an itibariyle bu seminer maksimum katılımc…" at bounding box center [514, 308] width 617 height 470
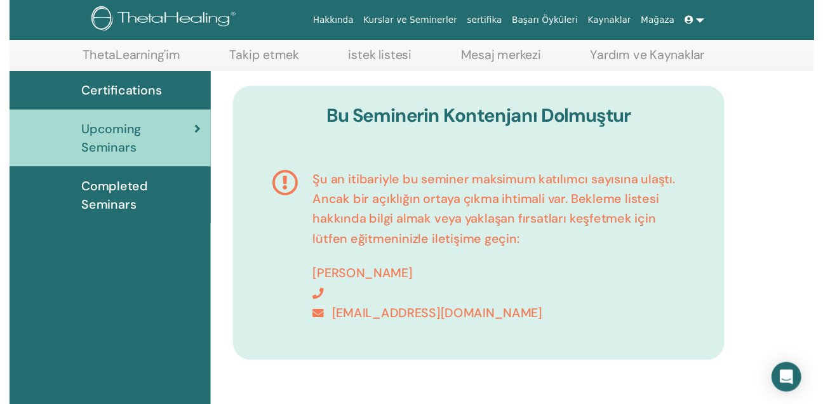
scroll to position [157, 0]
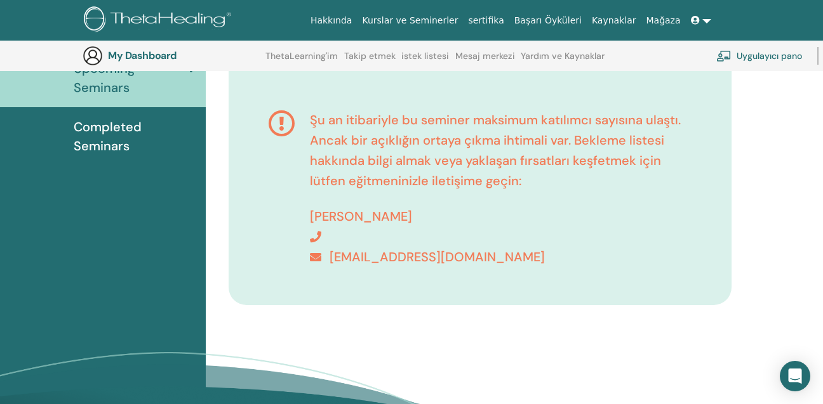
click at [132, 142] on span "Completed Seminars" at bounding box center [135, 136] width 122 height 38
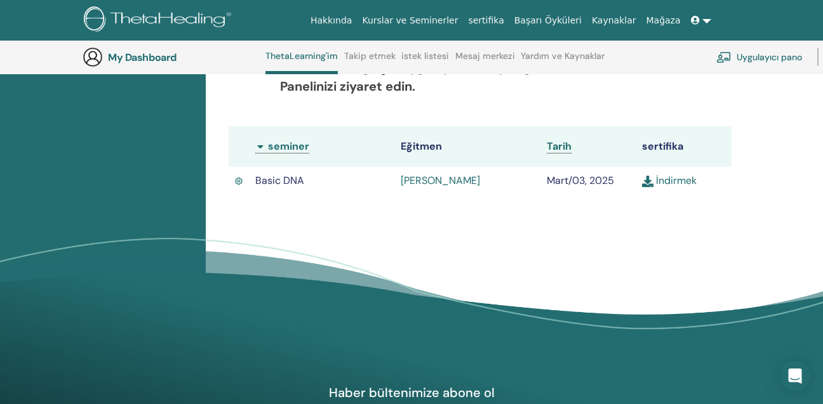
scroll to position [351, 0]
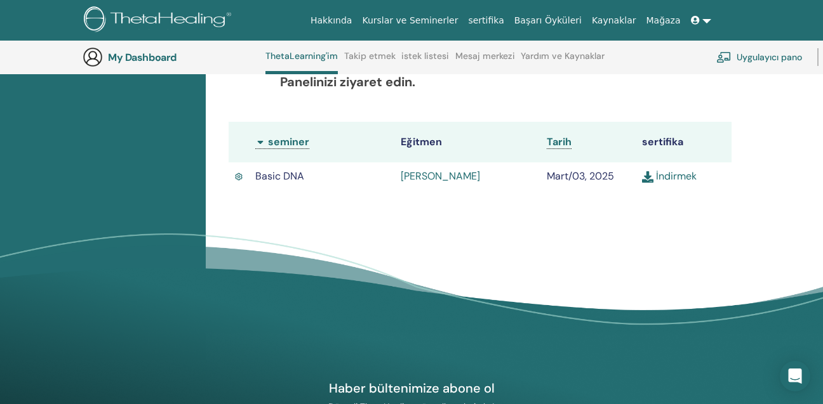
click at [435, 183] on link "[PERSON_NAME]" at bounding box center [440, 176] width 79 height 13
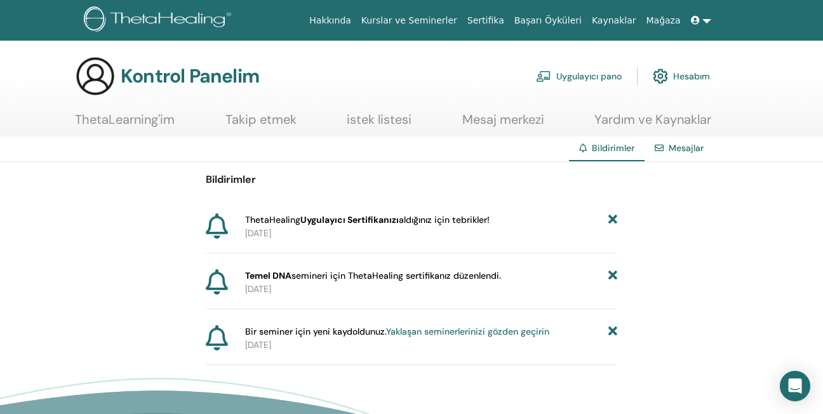
click at [411, 331] on link "Yaklaşan seminerlerinizi gözden geçirin" at bounding box center [467, 331] width 163 height 11
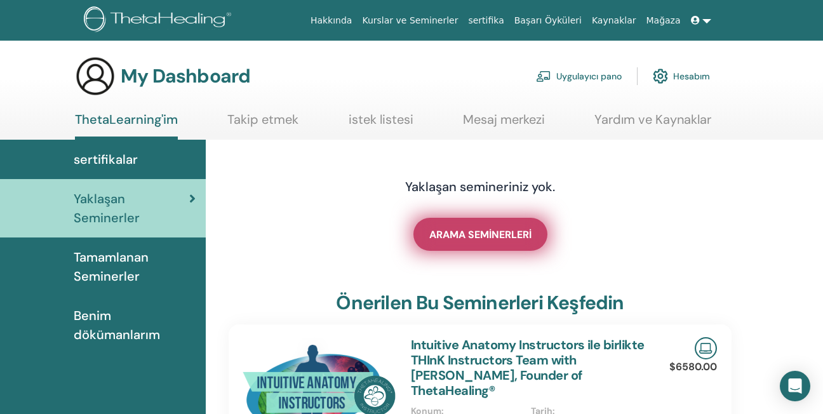
click at [495, 236] on span "ARAMA SEMİNERLERİ" at bounding box center [480, 234] width 102 height 13
